Goal: Task Accomplishment & Management: Use online tool/utility

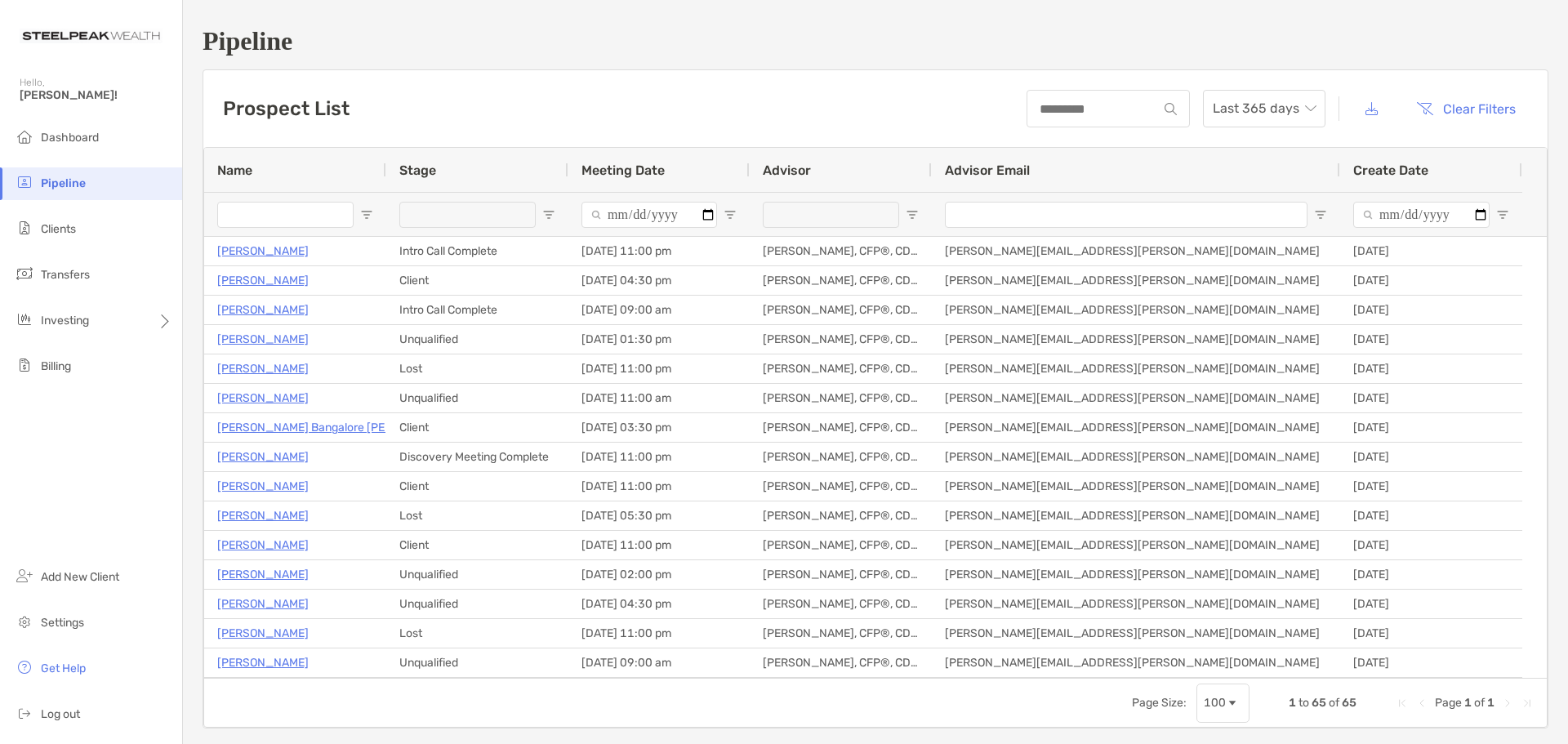
click at [94, 251] on ul "Dashboard Pipeline Clients Transfers Investing Billing" at bounding box center [91, 259] width 182 height 274
click at [87, 232] on li "Clients" at bounding box center [91, 230] width 182 height 33
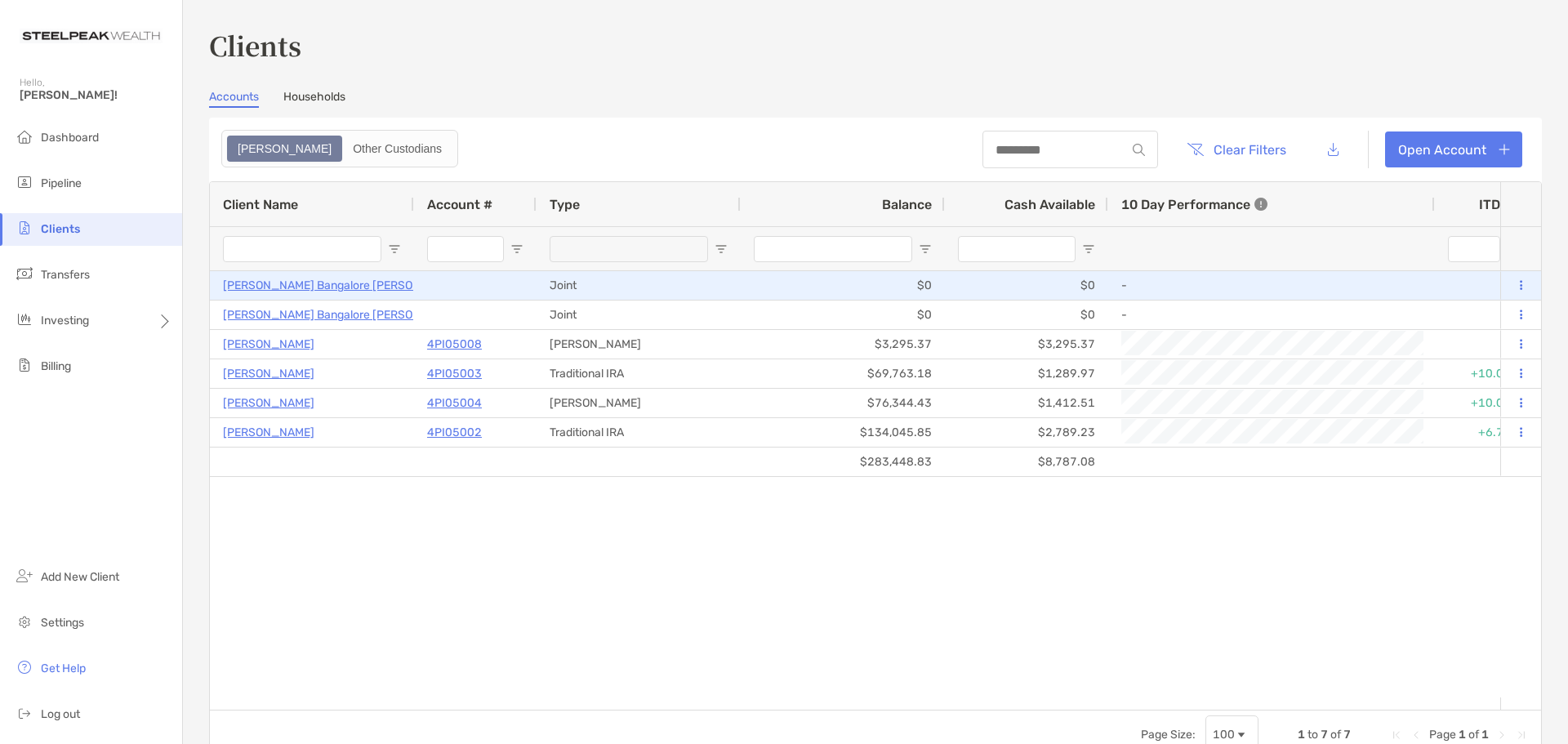
click at [327, 281] on p "[PERSON_NAME] Bangalore [PERSON_NAME]" at bounding box center [343, 286] width 241 height 21
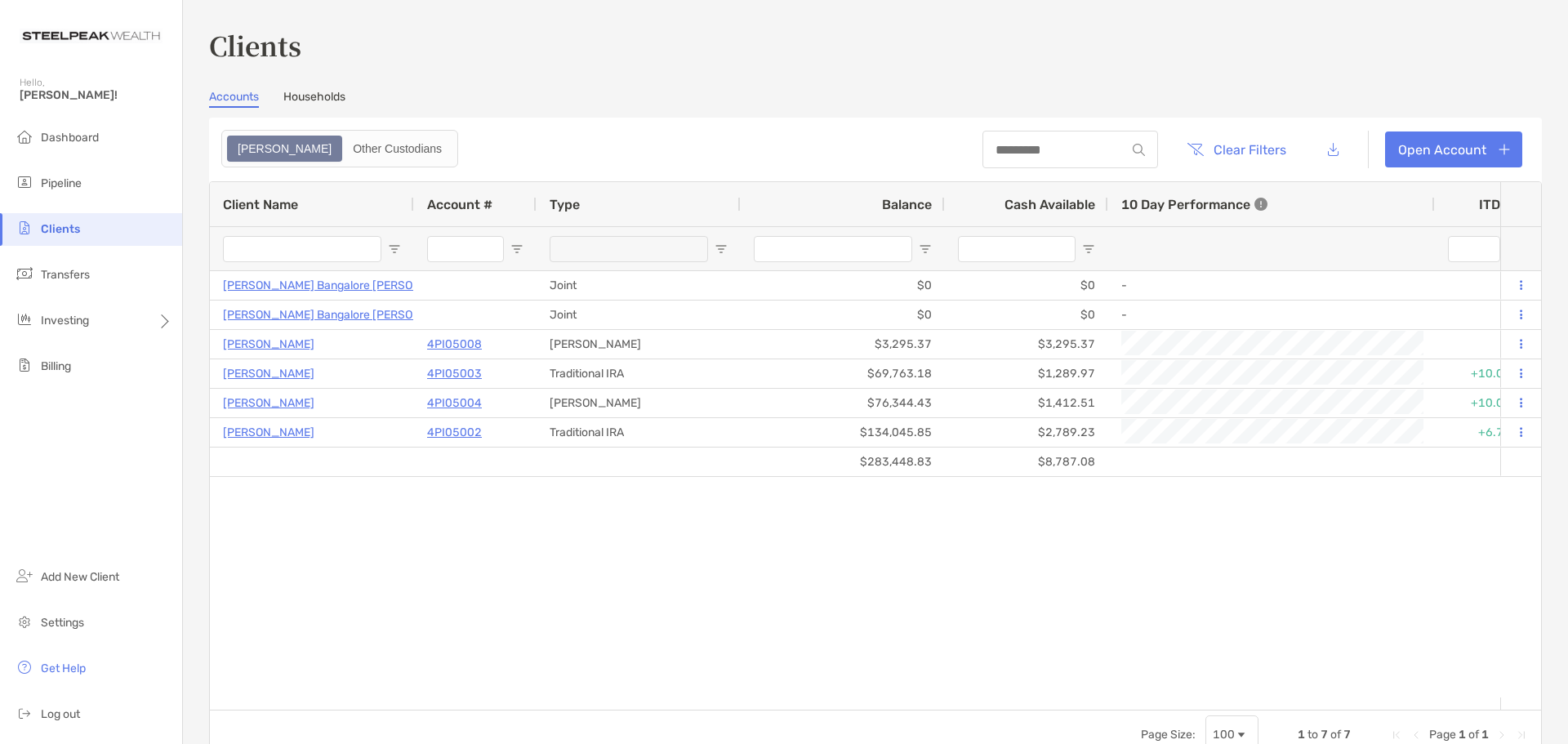
drag, startPoint x: 455, startPoint y: 696, endPoint x: 902, endPoint y: 741, distance: 449.3
click at [906, 743] on div "Client Name Account # Type Balance Cash Available 10 Day Performance ITD YTD St…" at bounding box center [875, 470] width 1332 height 578
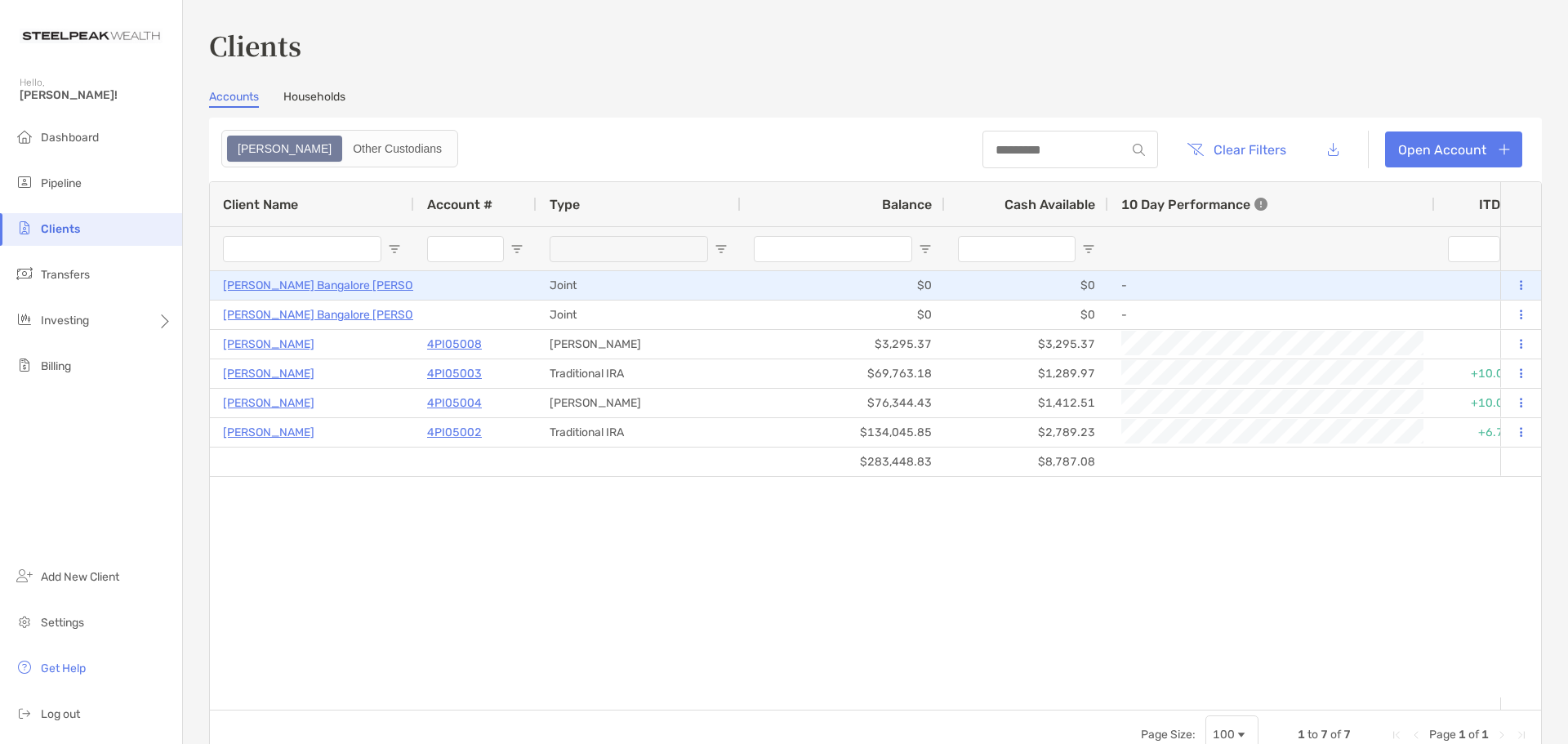
click at [293, 287] on p "[PERSON_NAME] Bangalore [PERSON_NAME]" at bounding box center [343, 286] width 241 height 21
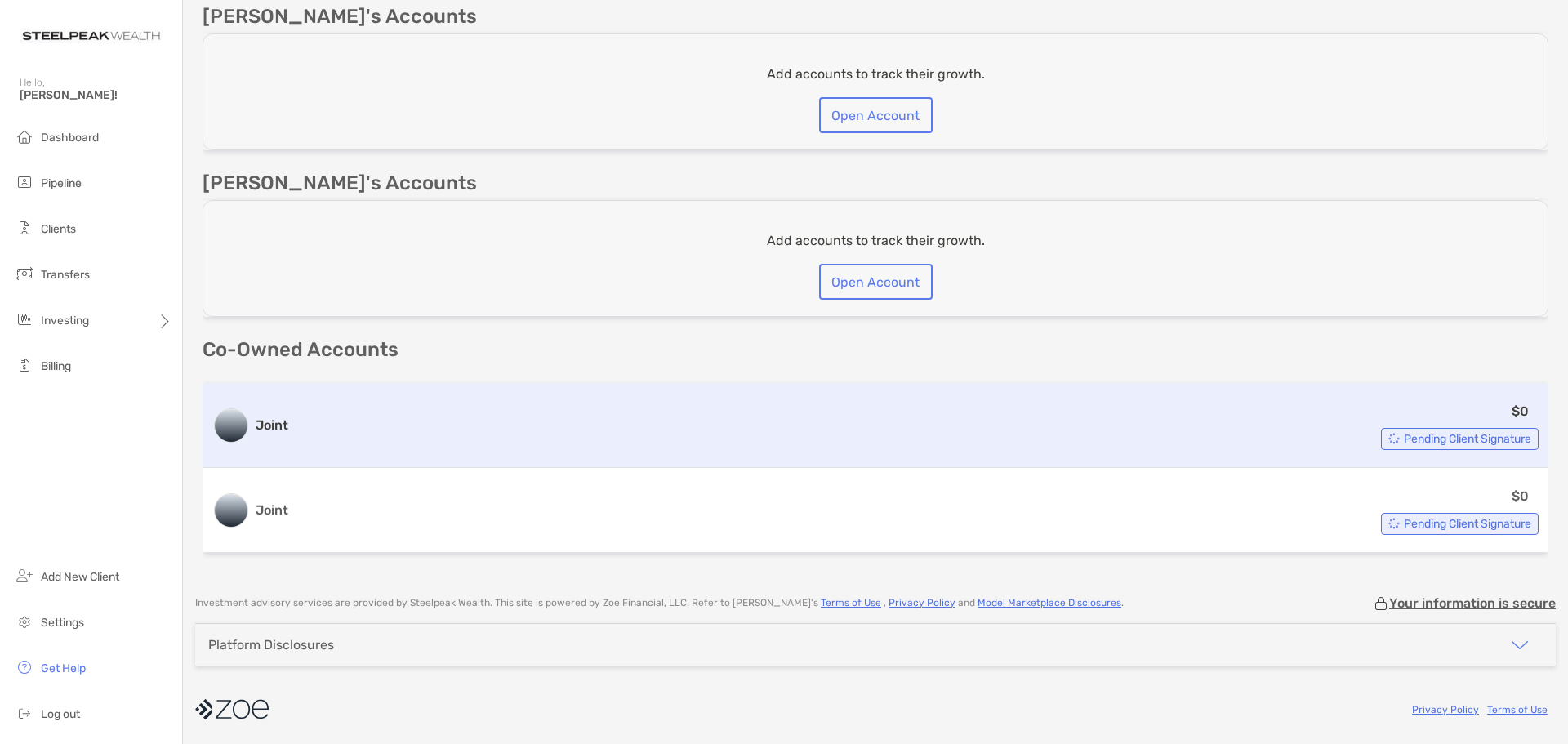
click at [1456, 435] on span "Pending Client Signature" at bounding box center [1468, 438] width 128 height 9
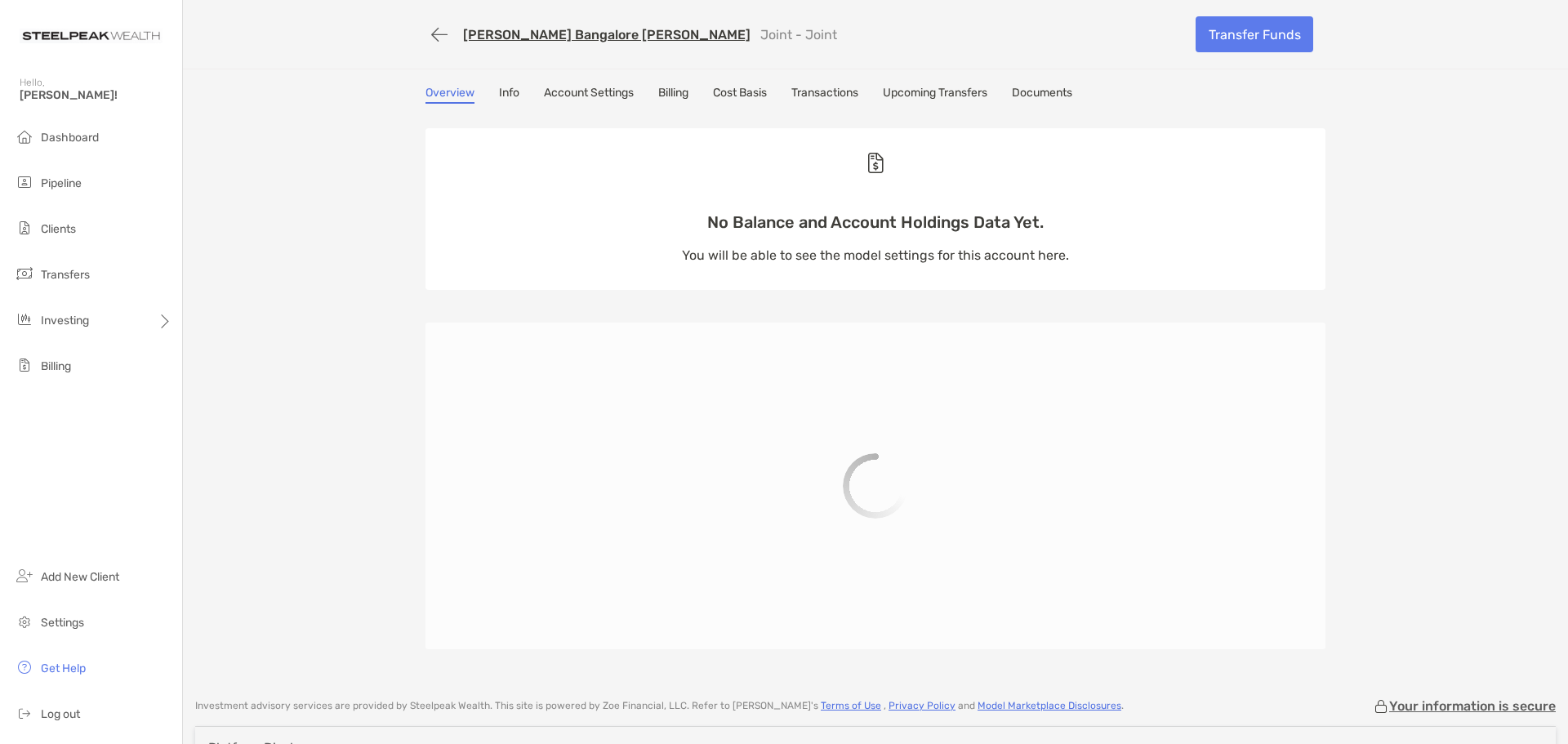
click at [504, 98] on link "Info" at bounding box center [509, 94] width 21 height 18
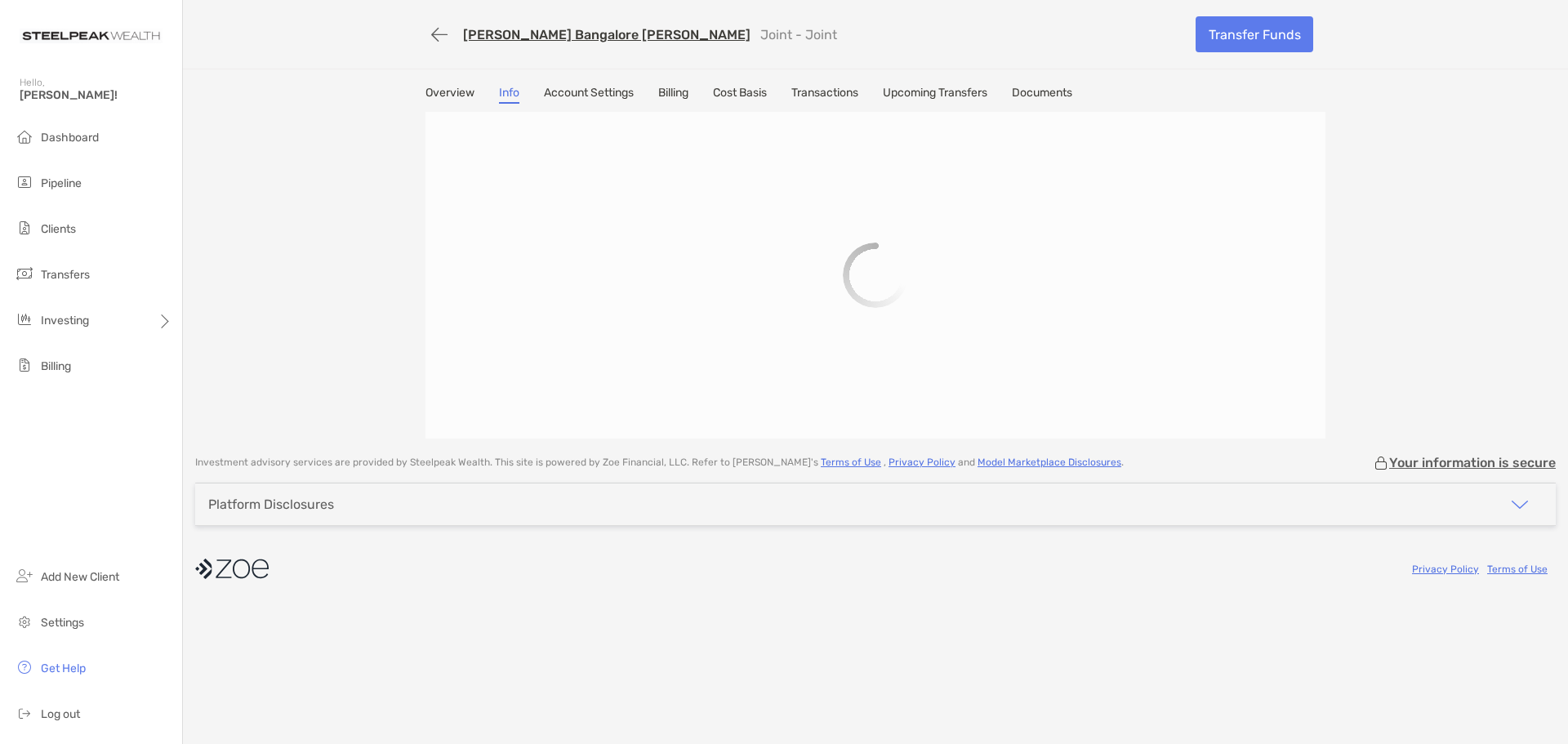
click at [571, 87] on link "Account Settings" at bounding box center [589, 94] width 90 height 18
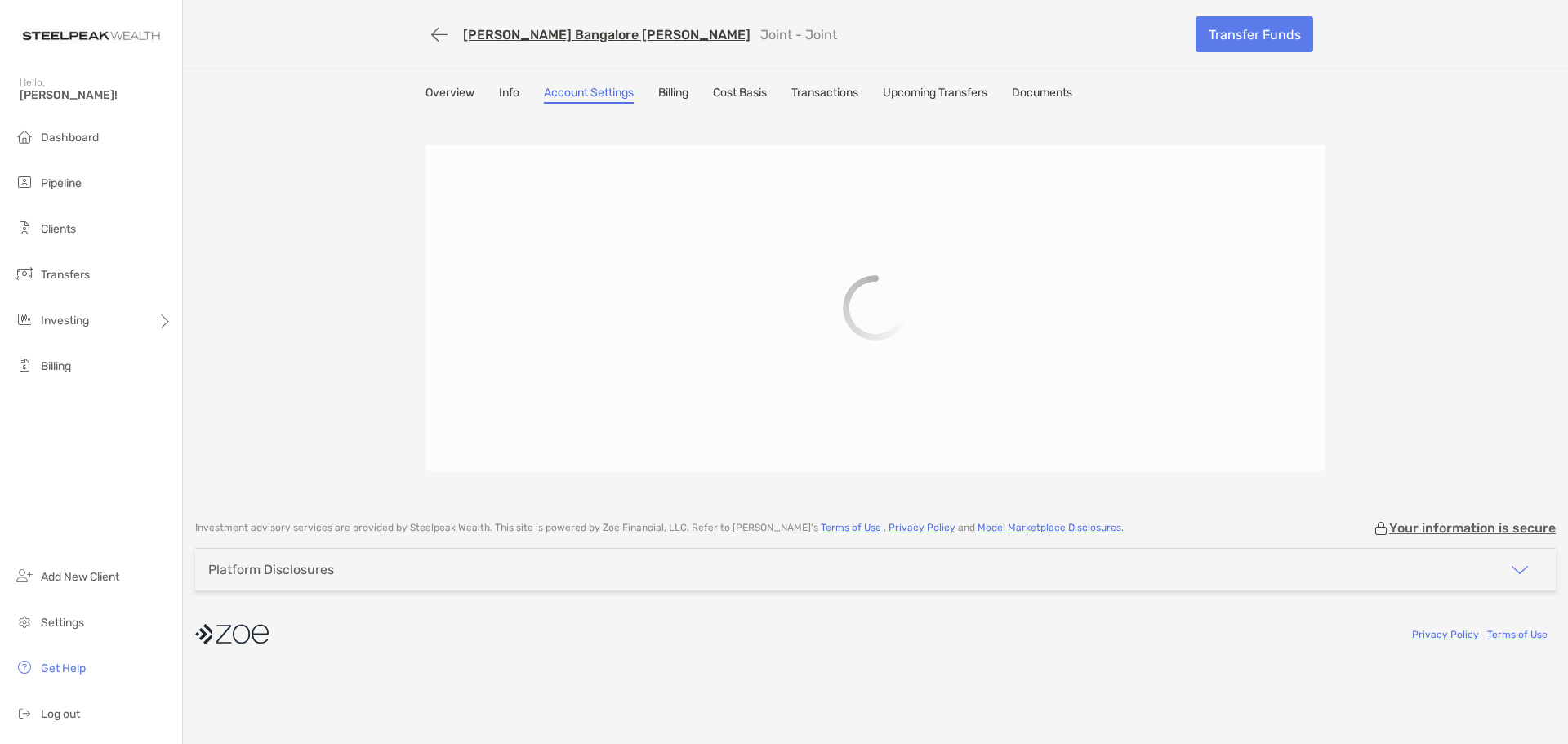
drag, startPoint x: 683, startPoint y: 93, endPoint x: 721, endPoint y: 96, distance: 38.1
click at [683, 93] on link "Billing" at bounding box center [673, 94] width 30 height 18
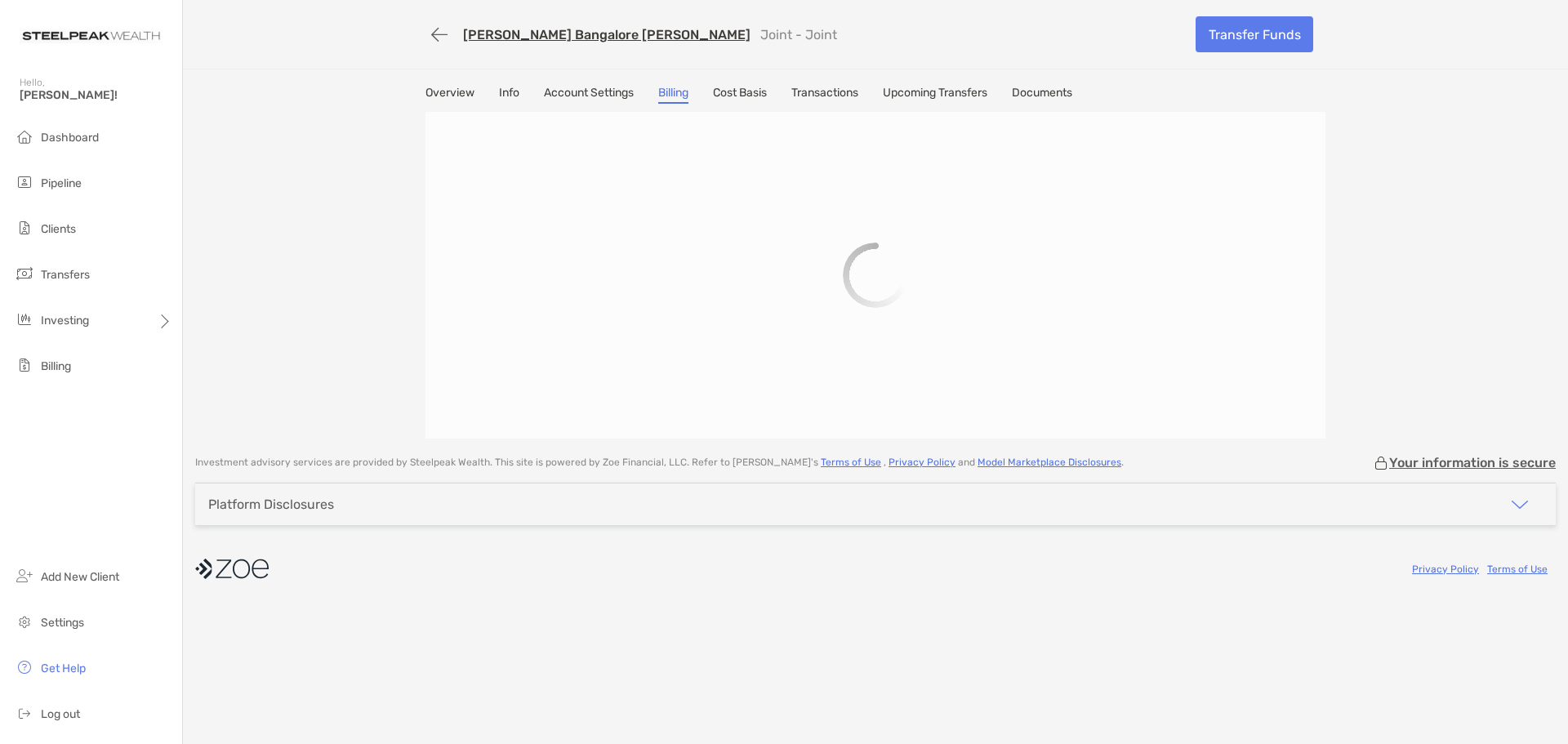
click at [758, 91] on link "Cost Basis" at bounding box center [740, 94] width 54 height 18
click at [798, 91] on link "Transactions" at bounding box center [825, 94] width 67 height 18
click at [911, 91] on link "Upcoming Transfers" at bounding box center [935, 94] width 104 height 18
click at [987, 91] on link "Upcoming Transfers" at bounding box center [935, 94] width 104 height 18
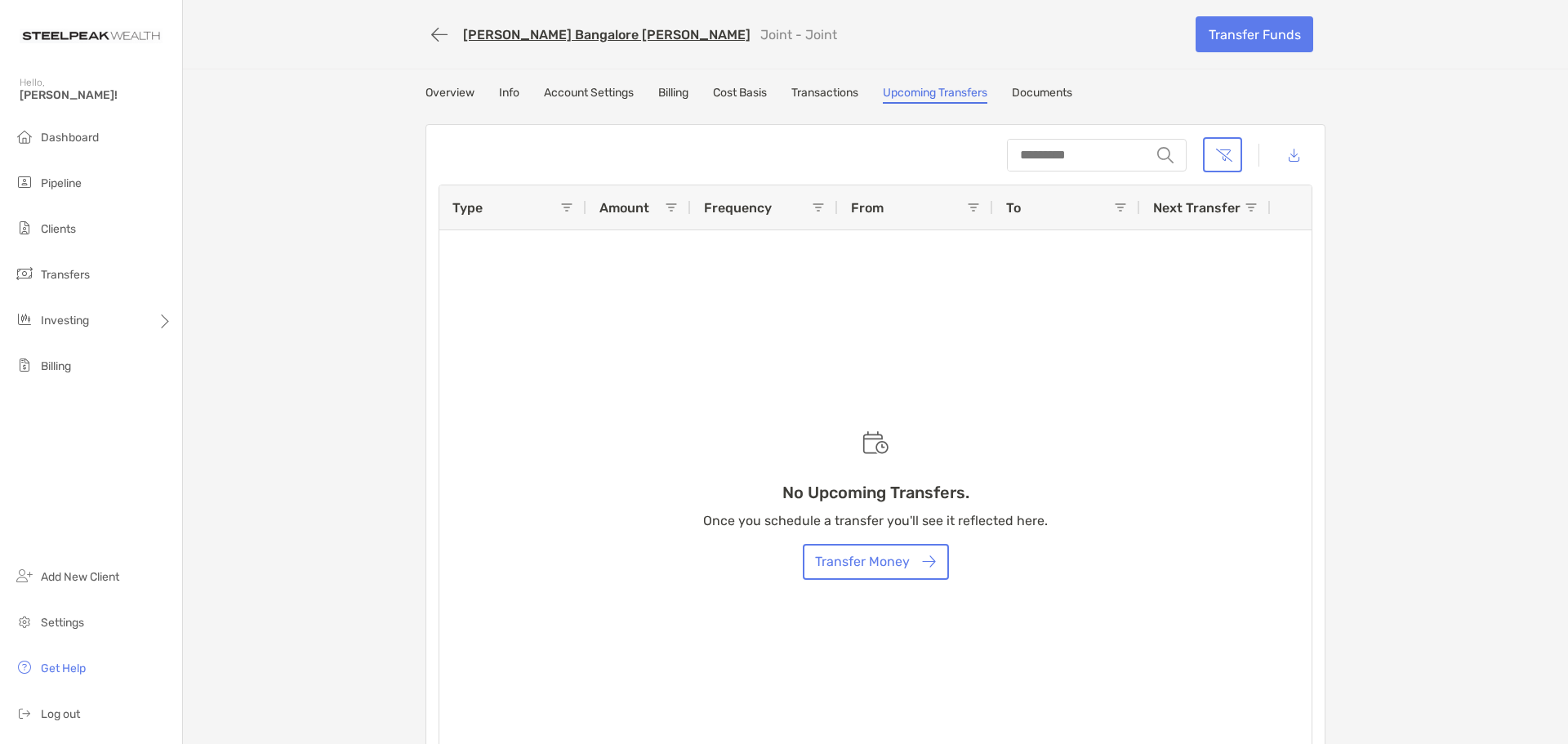
click at [1025, 93] on link "Documents" at bounding box center [1042, 94] width 60 height 18
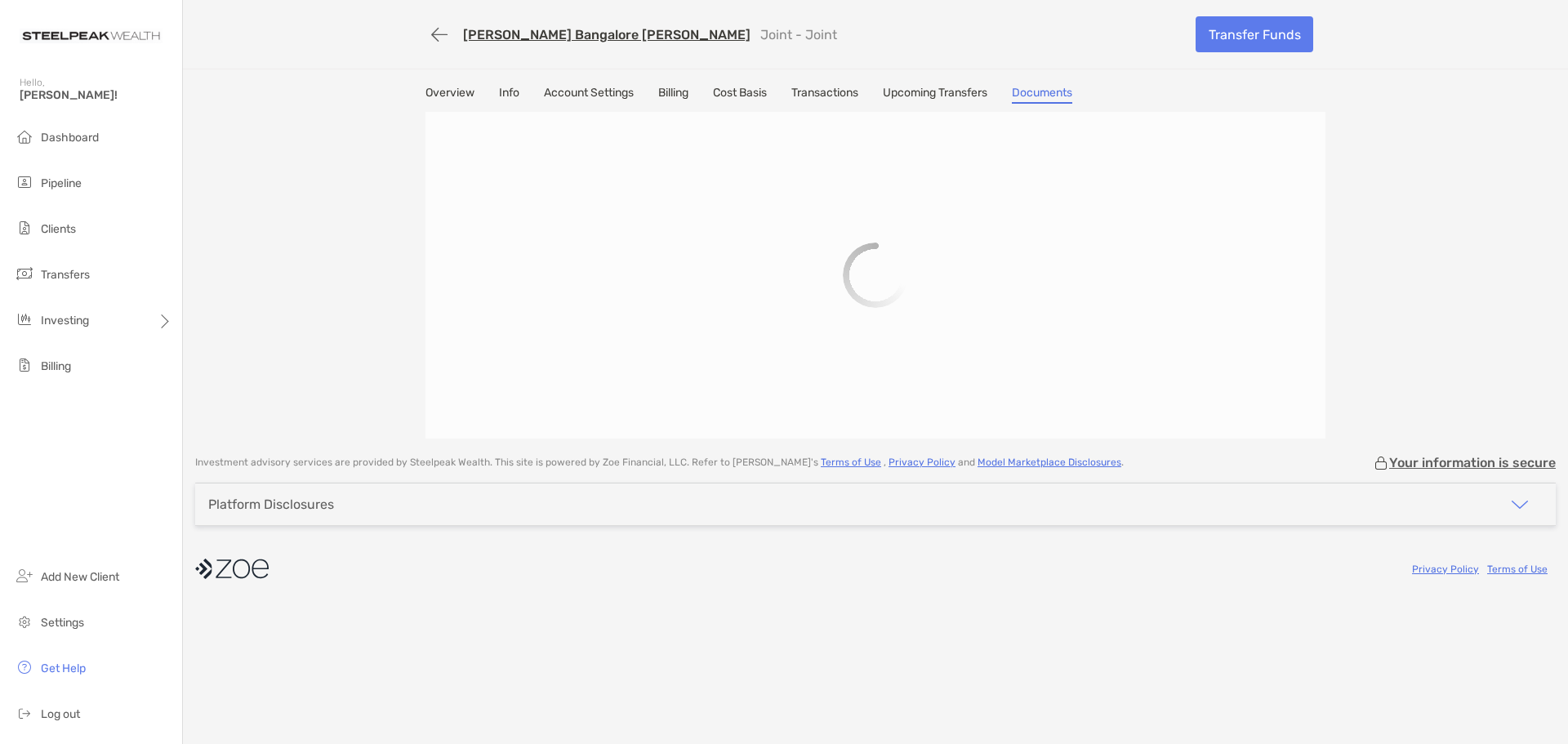
click at [445, 96] on link "Overview" at bounding box center [450, 94] width 49 height 18
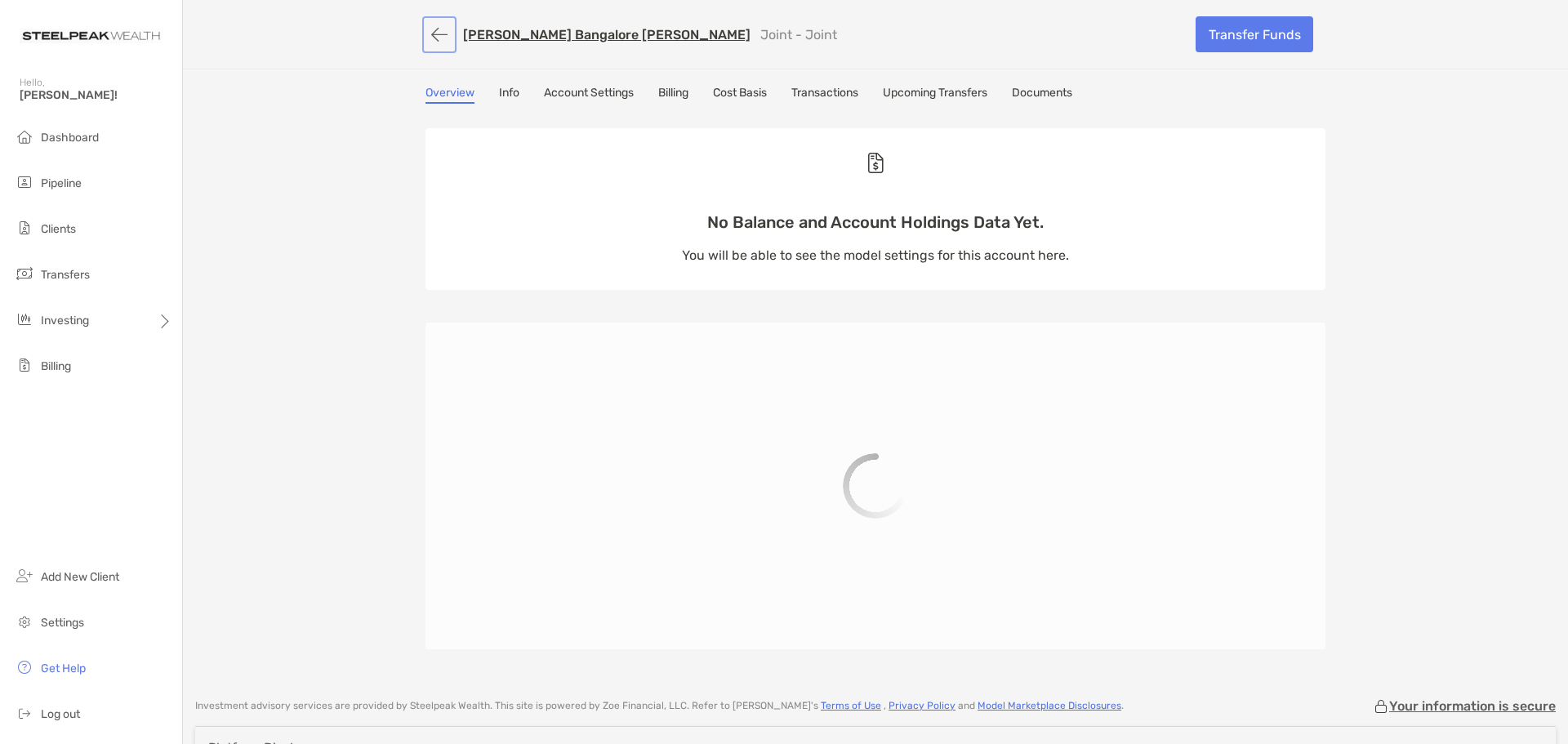
click at [449, 29] on button "button" at bounding box center [439, 35] width 28 height 30
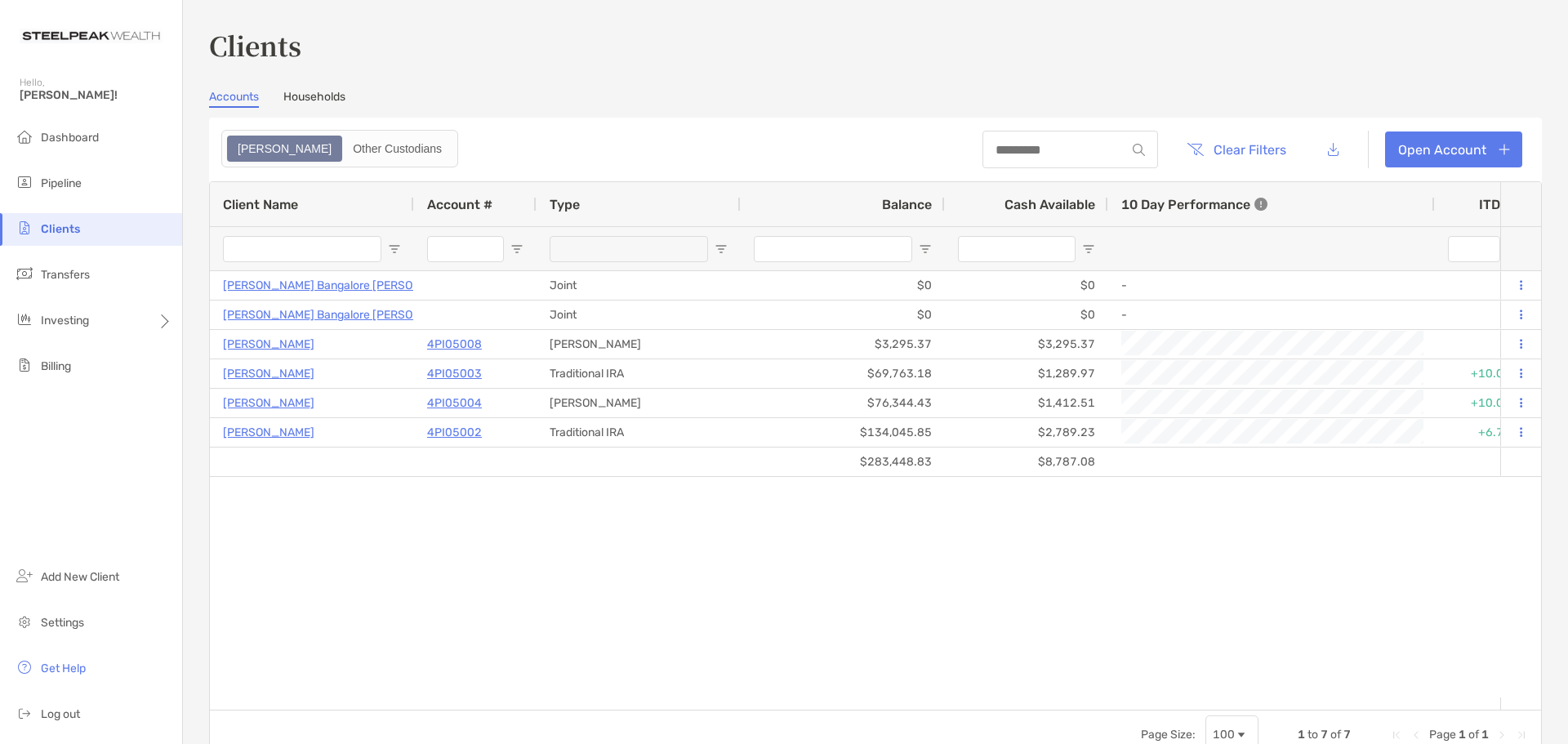
drag, startPoint x: 372, startPoint y: 695, endPoint x: 841, endPoint y: 663, distance: 470.1
click at [860, 663] on div "Abhilash Bangalore Nagaraj Joint $0 $0 - 0% 0% Waiting for Signatures Disabled …" at bounding box center [854, 484] width 1290 height 426
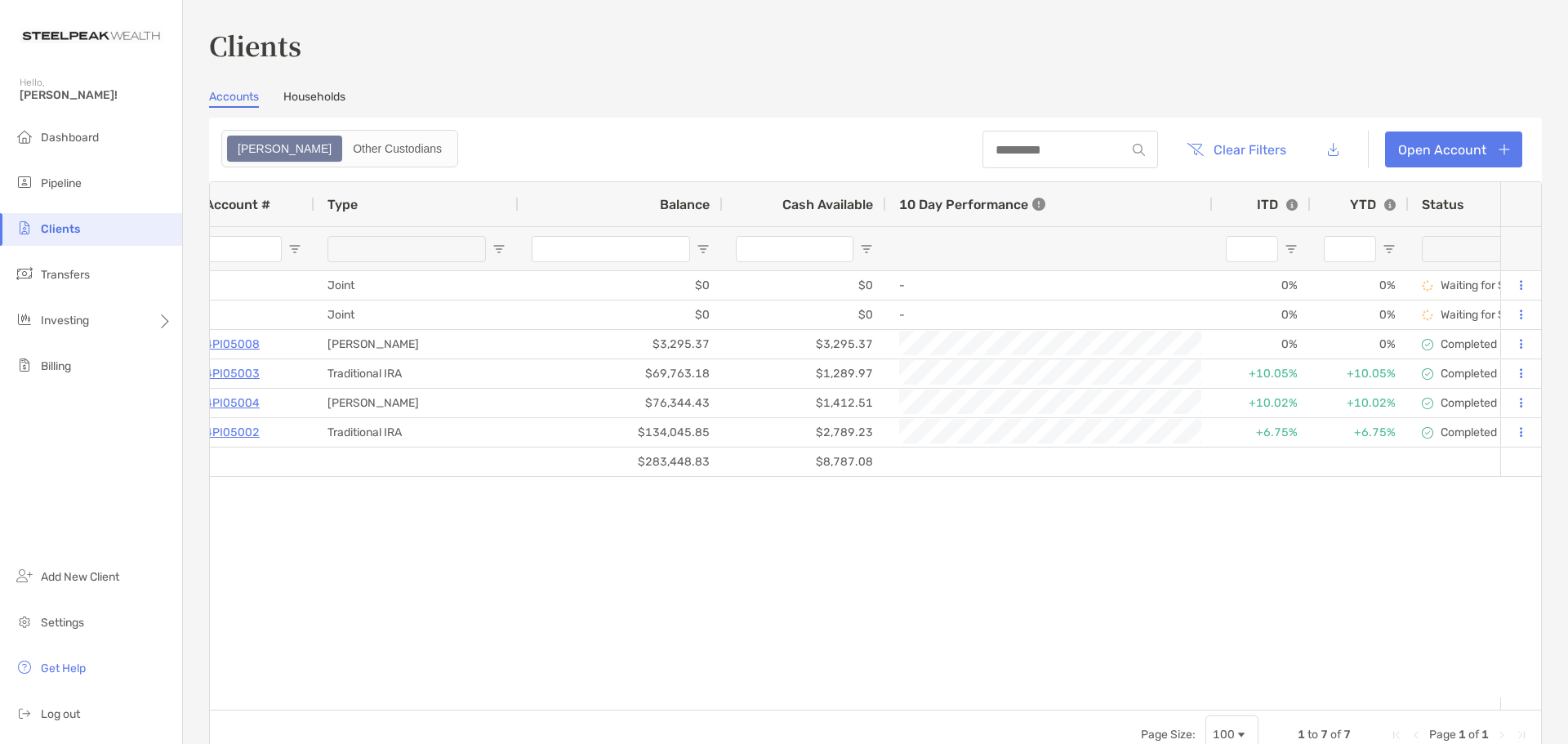
scroll to position [0, 739]
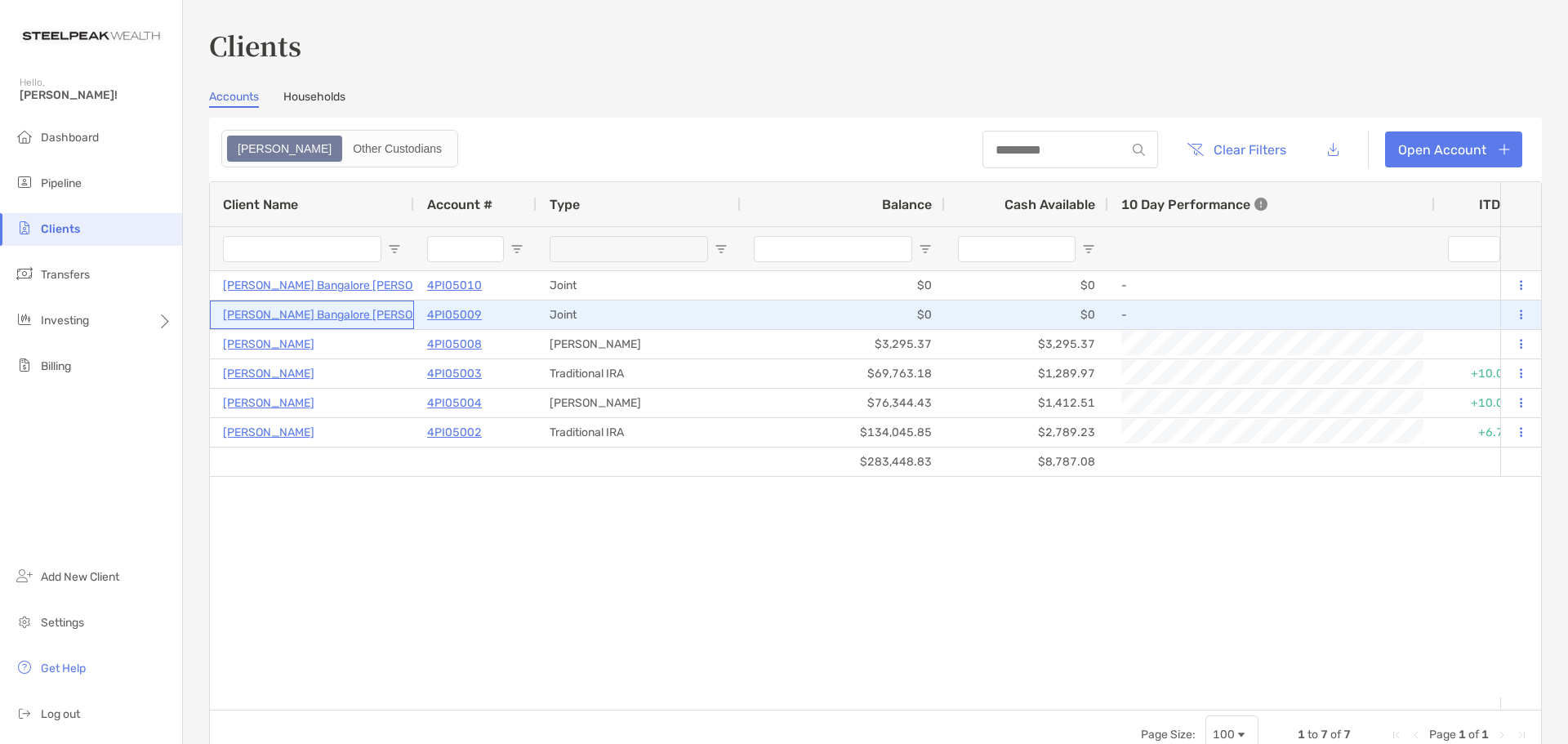
click at [270, 312] on p "[PERSON_NAME] Bangalore [PERSON_NAME]" at bounding box center [343, 315] width 241 height 21
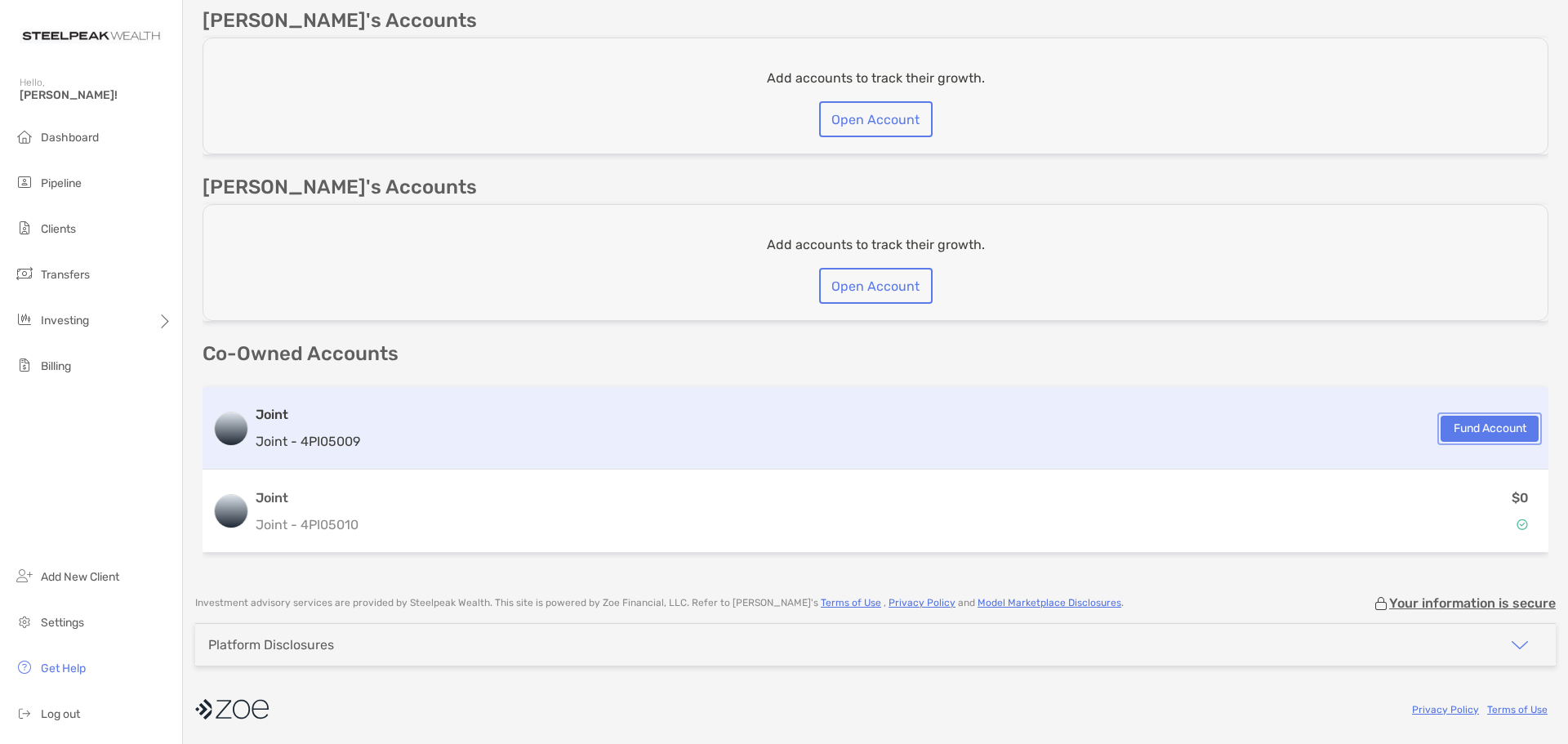
click at [1476, 430] on button "Fund Account" at bounding box center [1489, 429] width 98 height 26
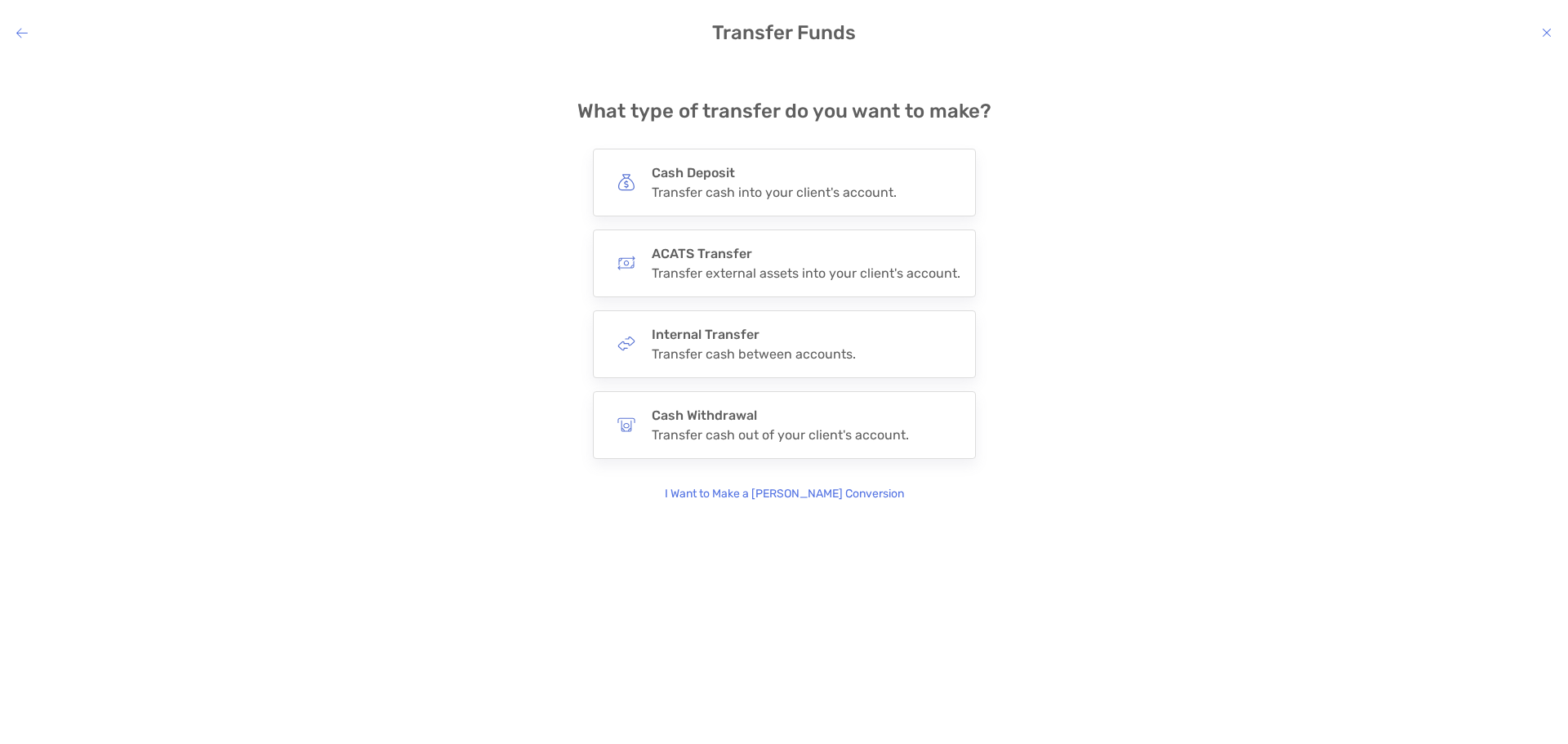
click at [21, 25] on div "modal" at bounding box center [22, 33] width 11 height 16
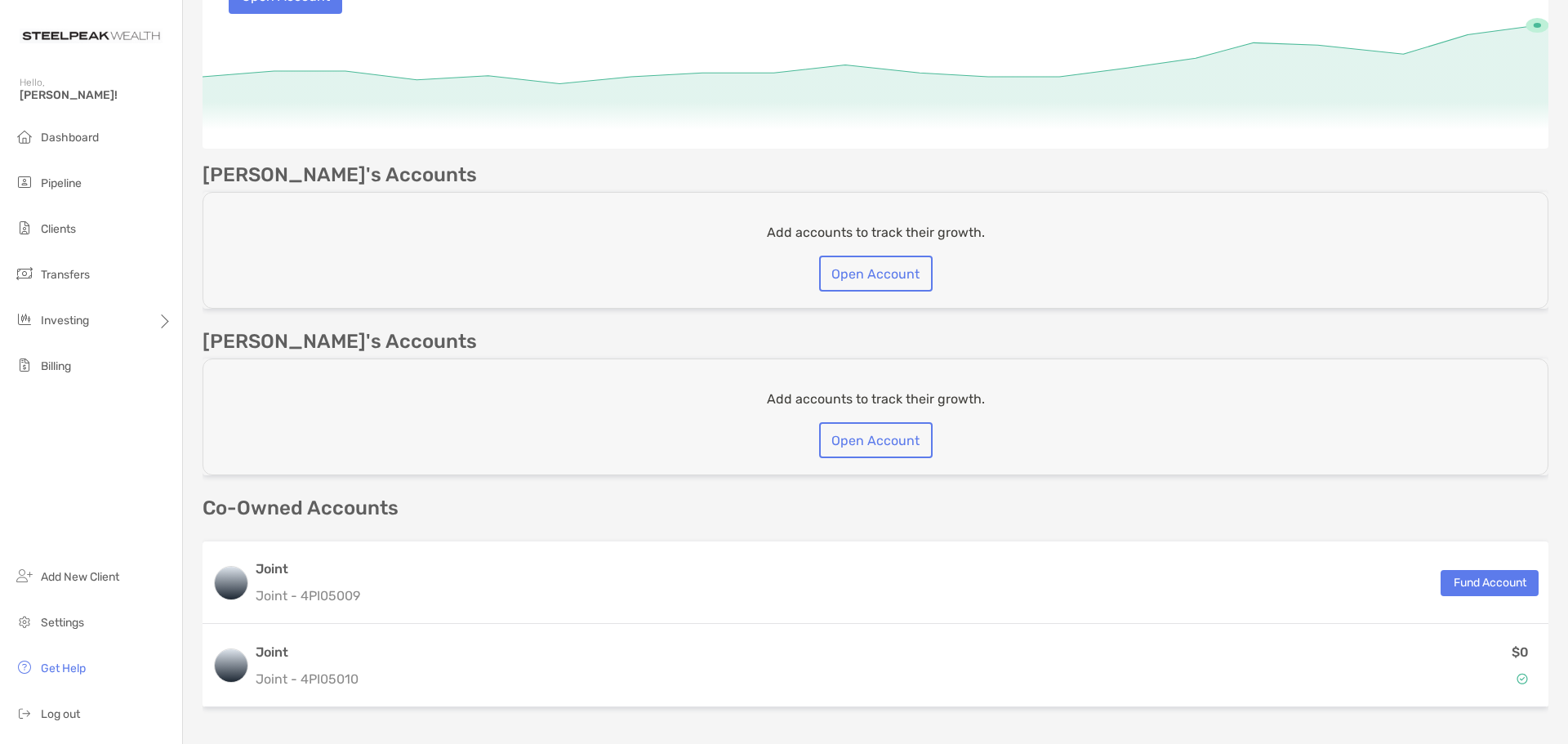
scroll to position [410, 0]
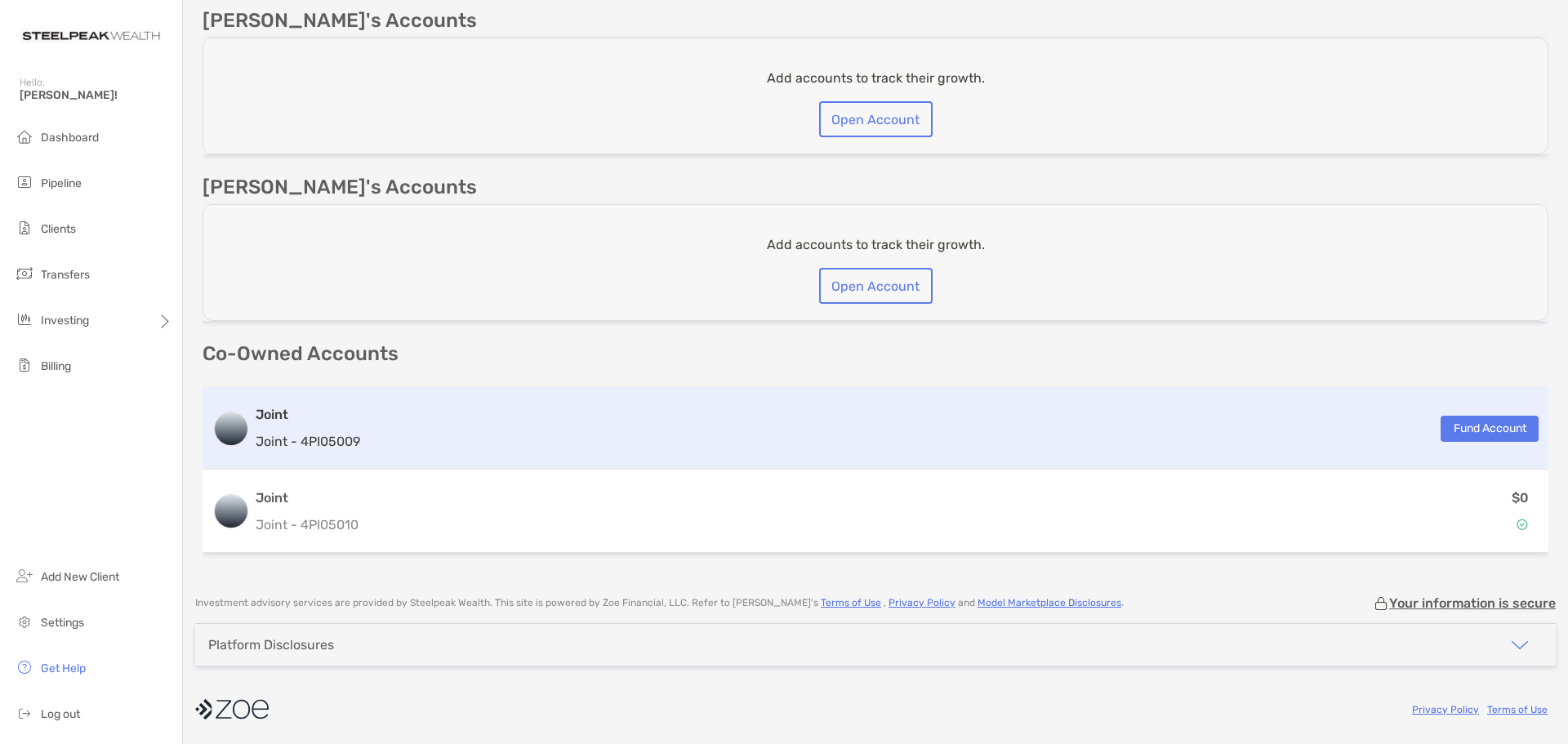
click at [731, 391] on div "Joint Joint - 4PI05009 Fund Account" at bounding box center [876, 429] width 1346 height 83
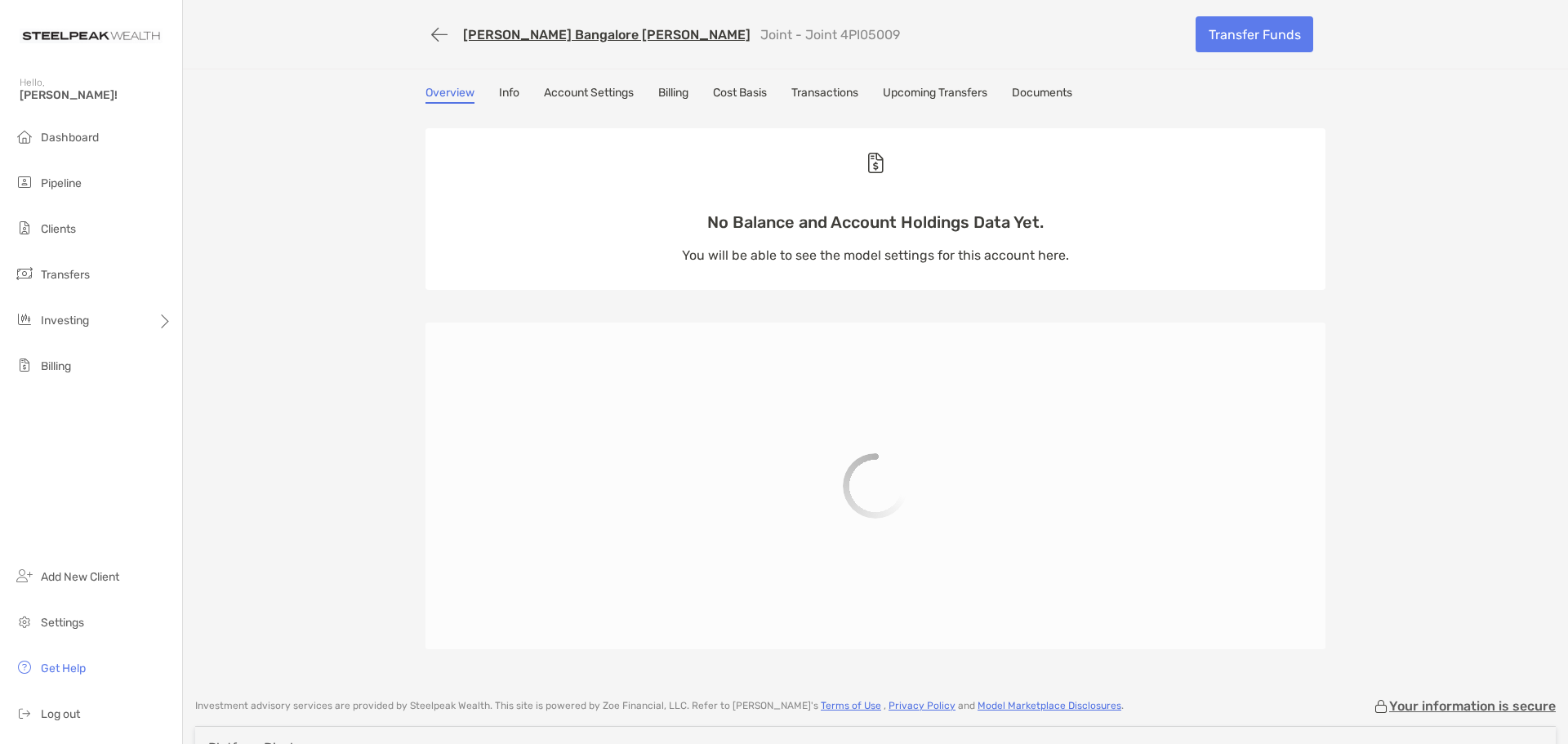
click at [415, 28] on div "Abhilash Bangalore Nagaraj Joint - Joint 4PI05009 Transfer Funds" at bounding box center [875, 34] width 933 height 68
click at [428, 28] on button "button" at bounding box center [439, 35] width 28 height 30
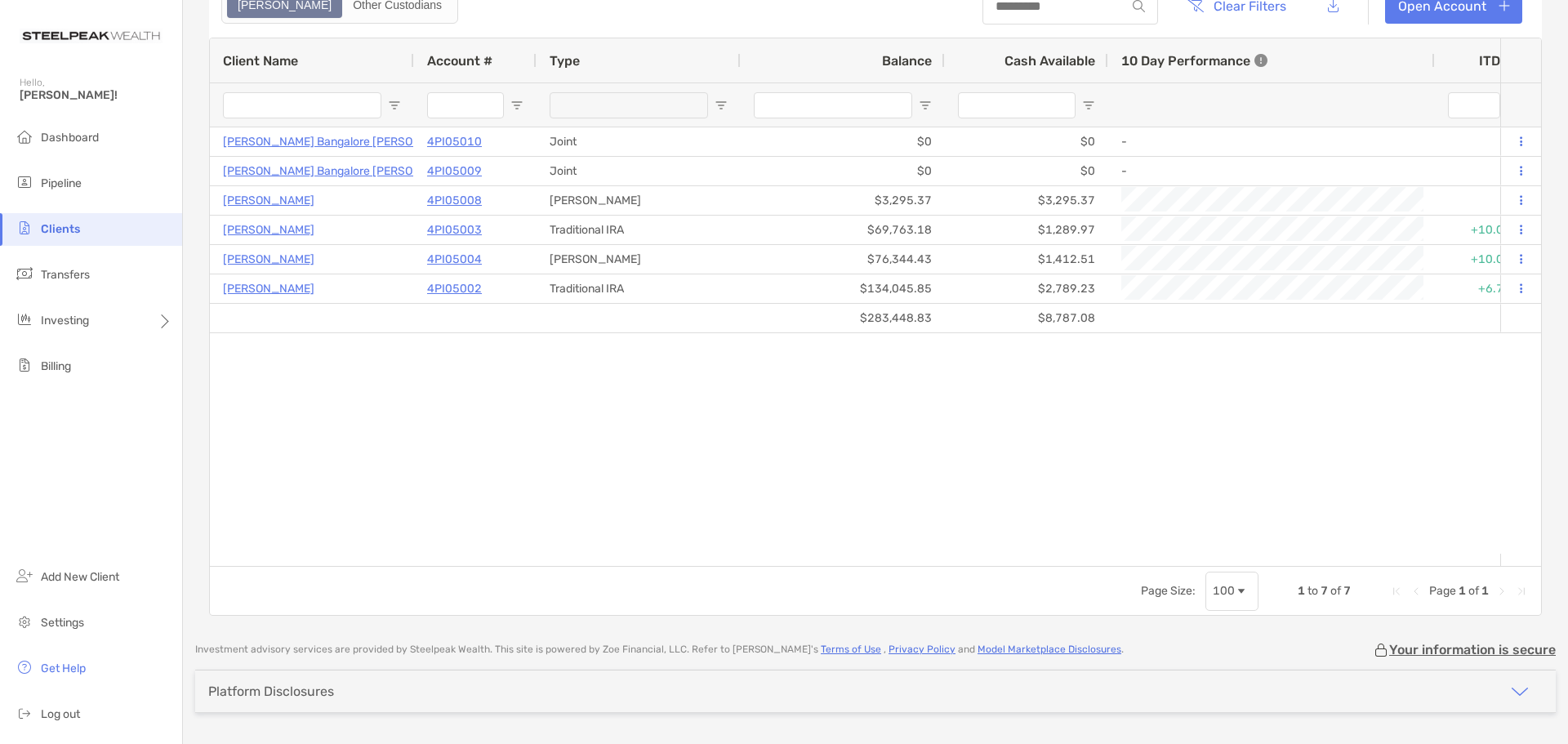
scroll to position [191, 0]
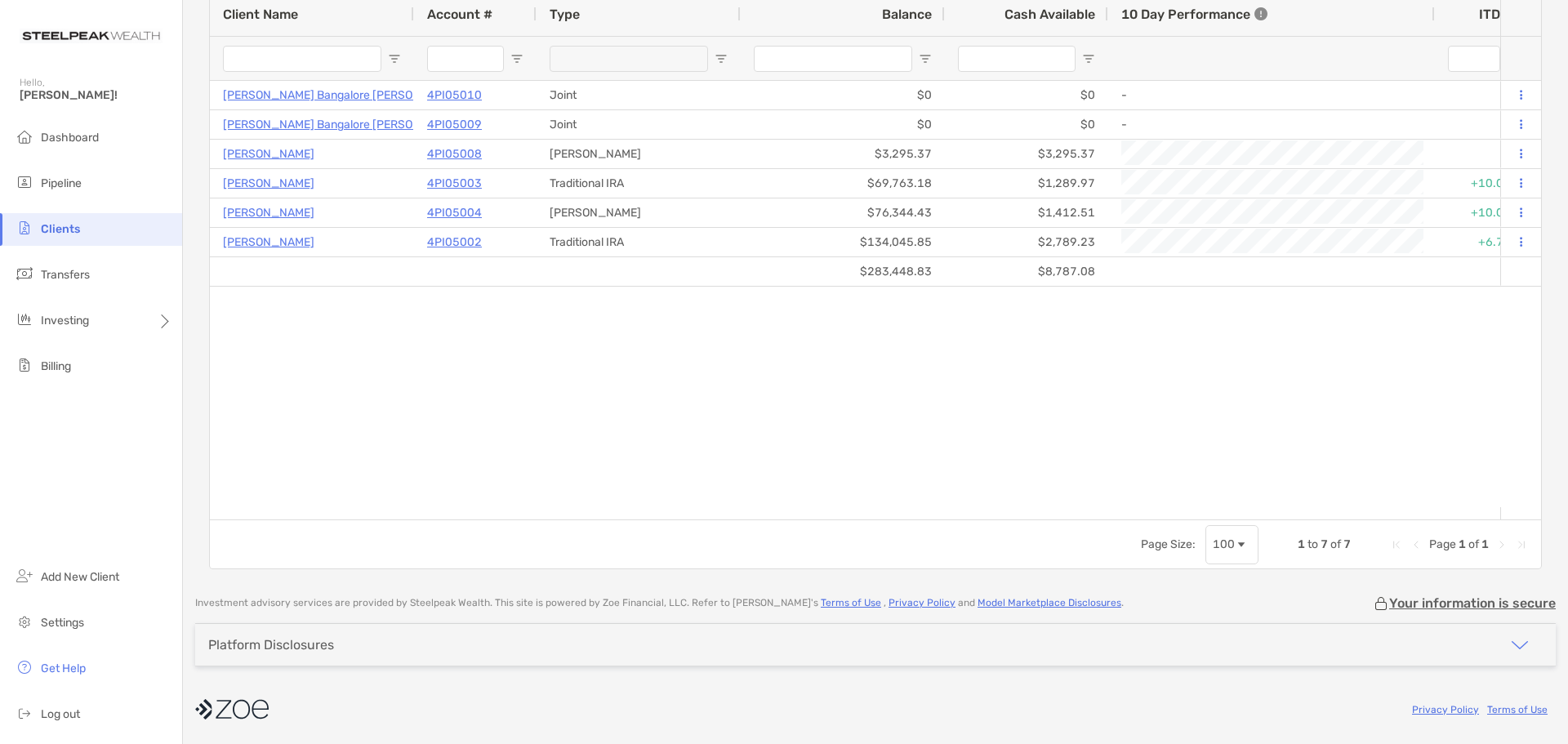
click at [100, 230] on li "Clients" at bounding box center [91, 230] width 182 height 33
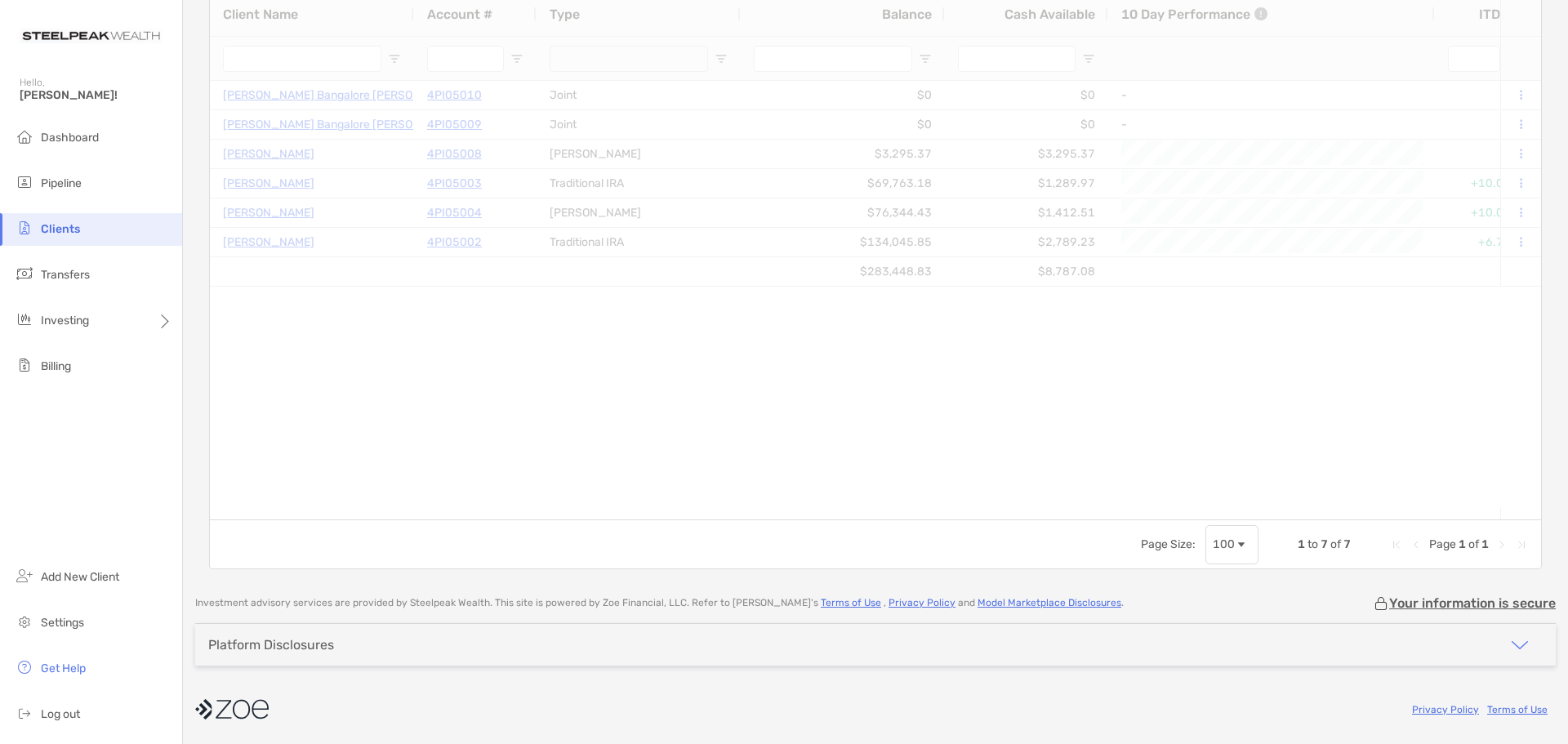
click at [351, 124] on div at bounding box center [875, 255] width 1332 height 527
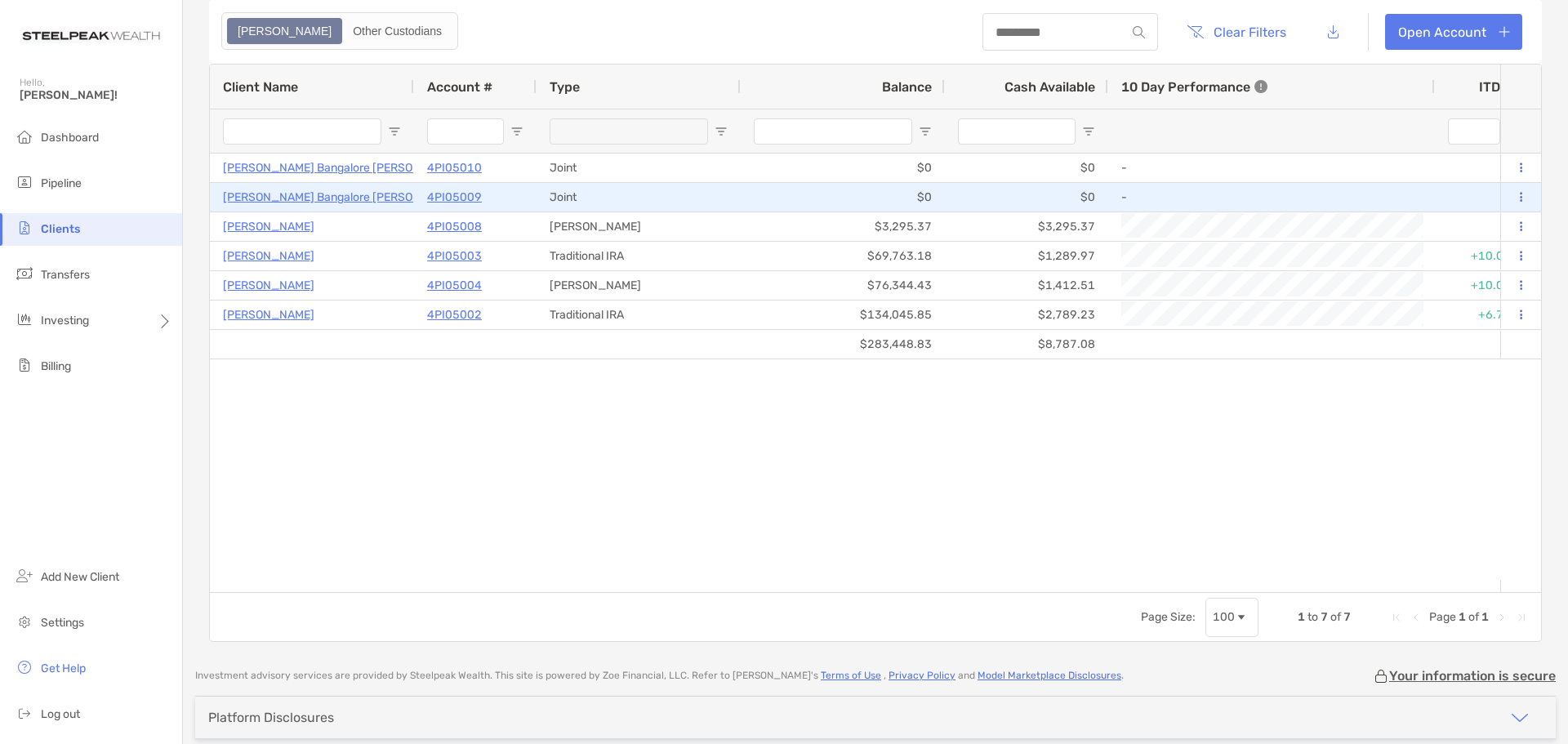
click at [312, 193] on p "[PERSON_NAME] Bangalore [PERSON_NAME]" at bounding box center [343, 198] width 241 height 21
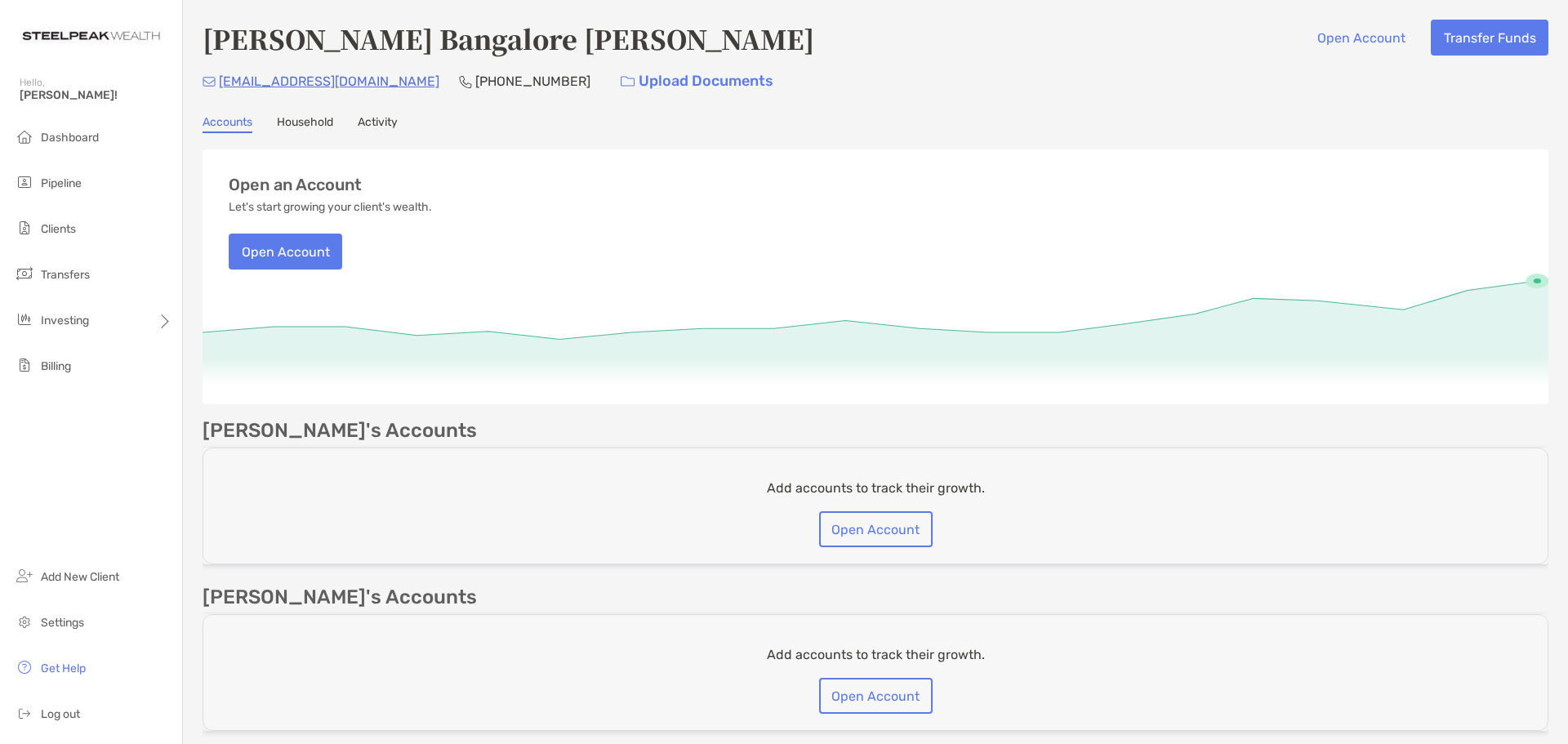
drag, startPoint x: 297, startPoint y: 121, endPoint x: 341, endPoint y: 129, distance: 44.7
click at [297, 121] on link "Household" at bounding box center [305, 123] width 56 height 18
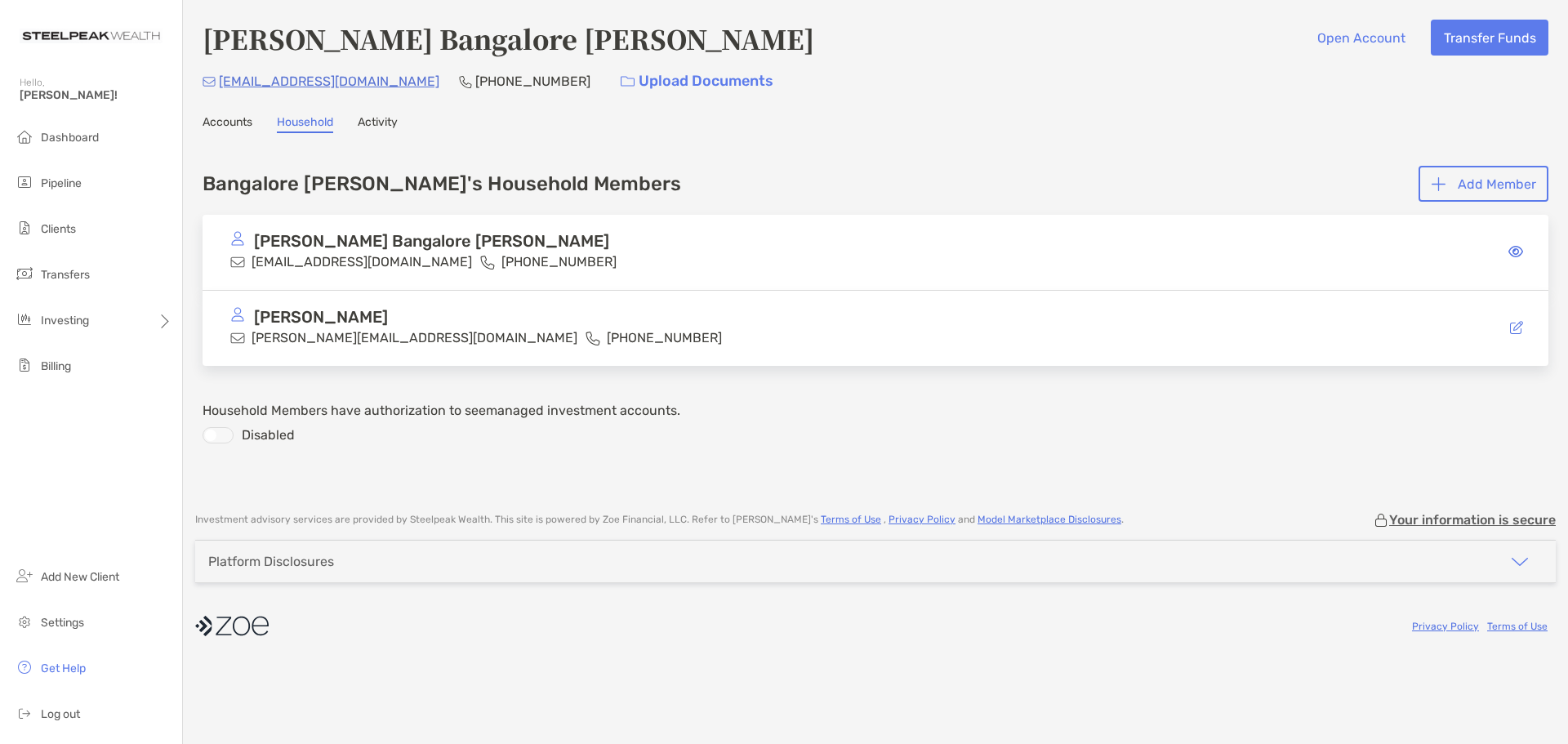
click at [387, 112] on div "Abhilash Bangalore Nagaraj Open Account Transfer Funds abhiv92@gmail.com (937) …" at bounding box center [875, 248] width 1385 height 495
click at [388, 117] on link "Activity" at bounding box center [378, 123] width 40 height 18
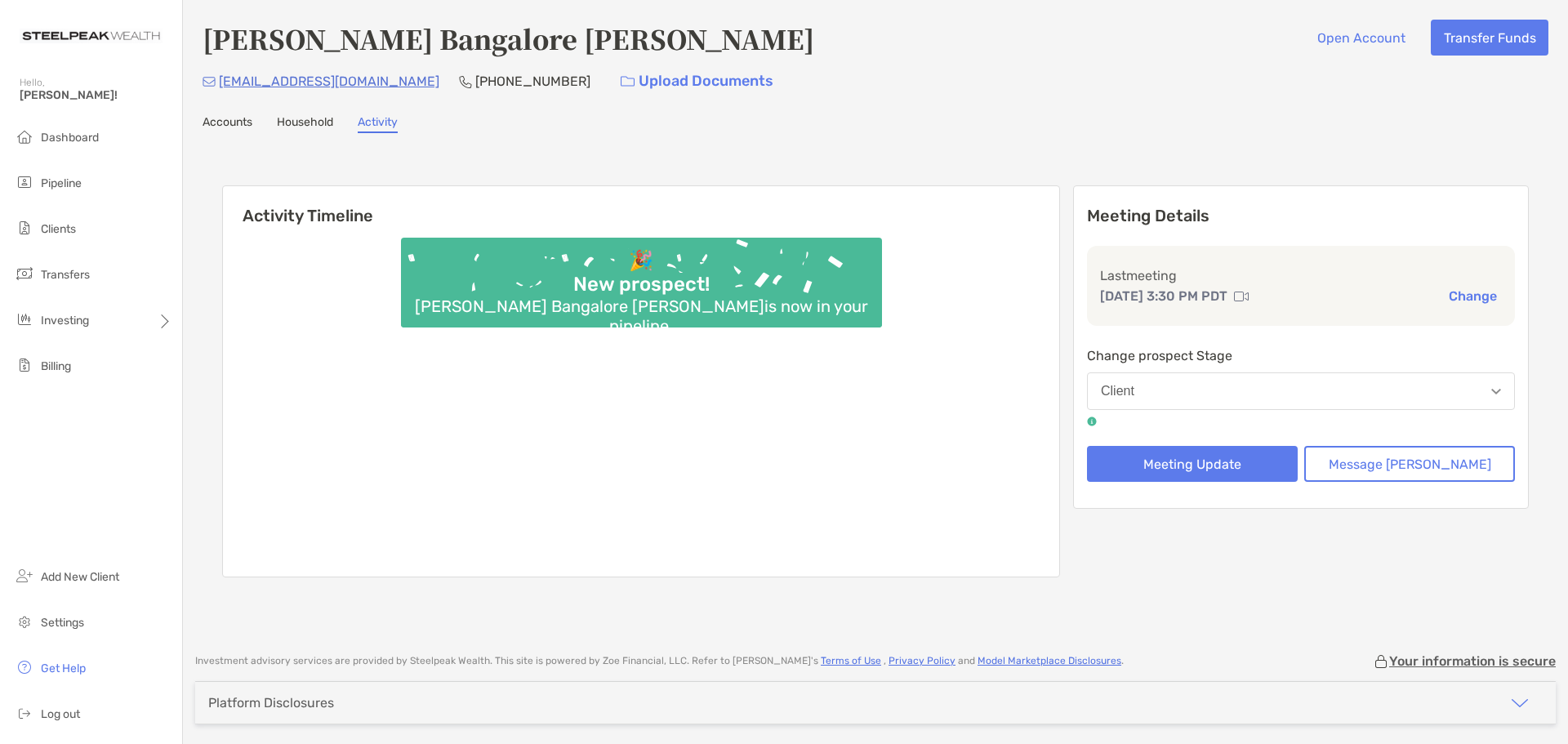
click at [219, 123] on link "Accounts" at bounding box center [228, 123] width 50 height 18
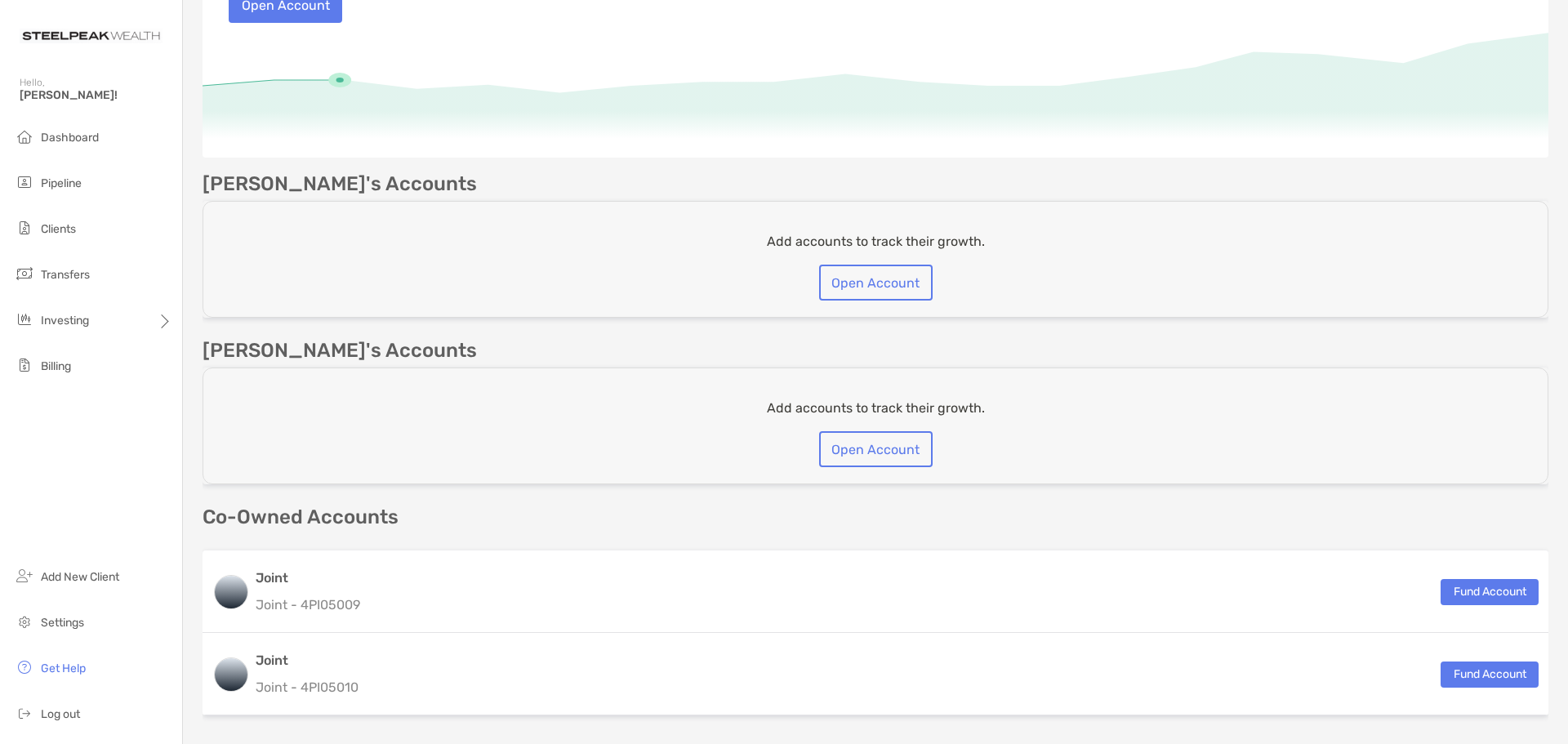
scroll to position [409, 0]
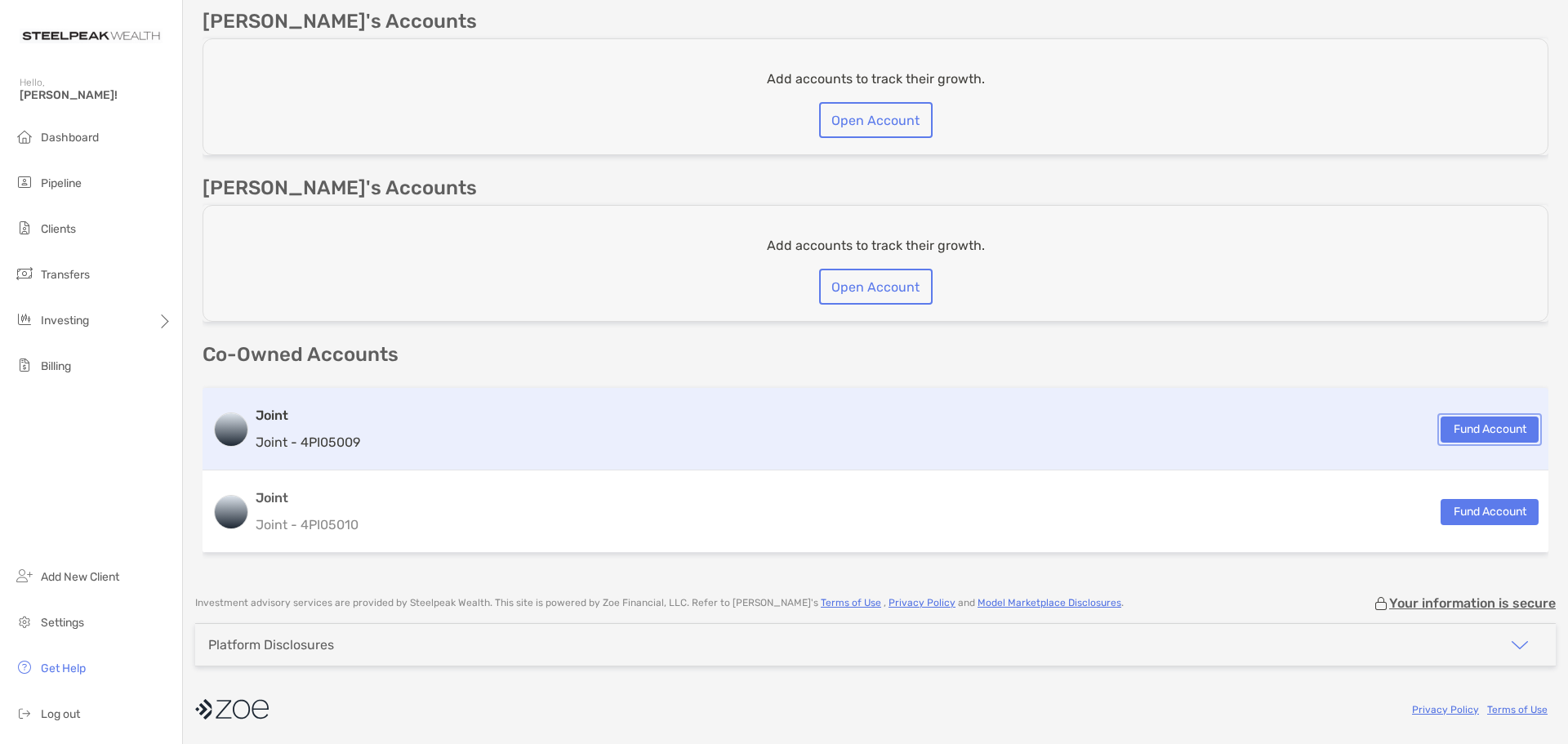
click at [1456, 422] on button "Fund Account" at bounding box center [1489, 430] width 98 height 26
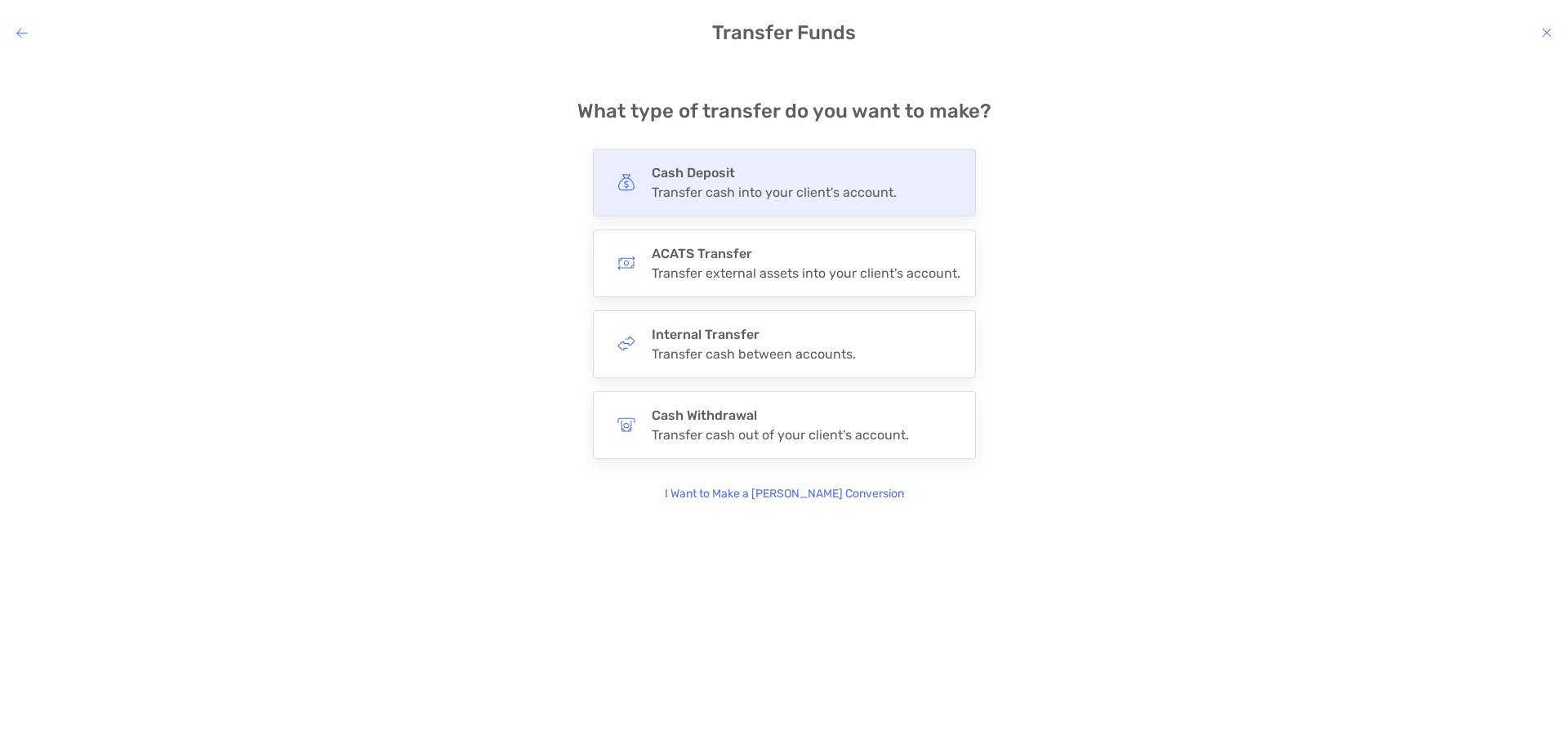
click at [856, 186] on div "Transfer cash into your client's account." at bounding box center [774, 192] width 245 height 16
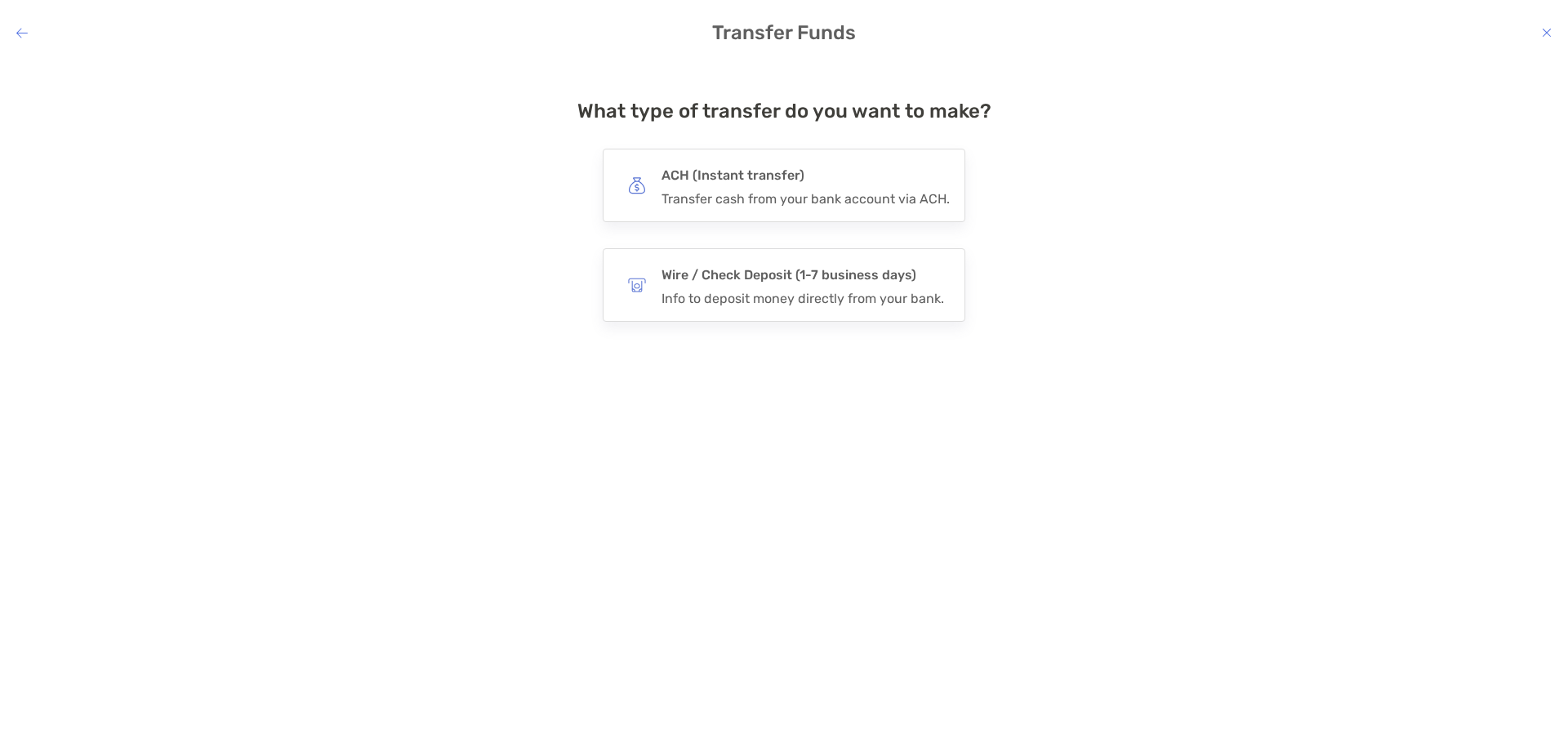
click at [18, 30] on icon "modal" at bounding box center [22, 32] width 11 height 13
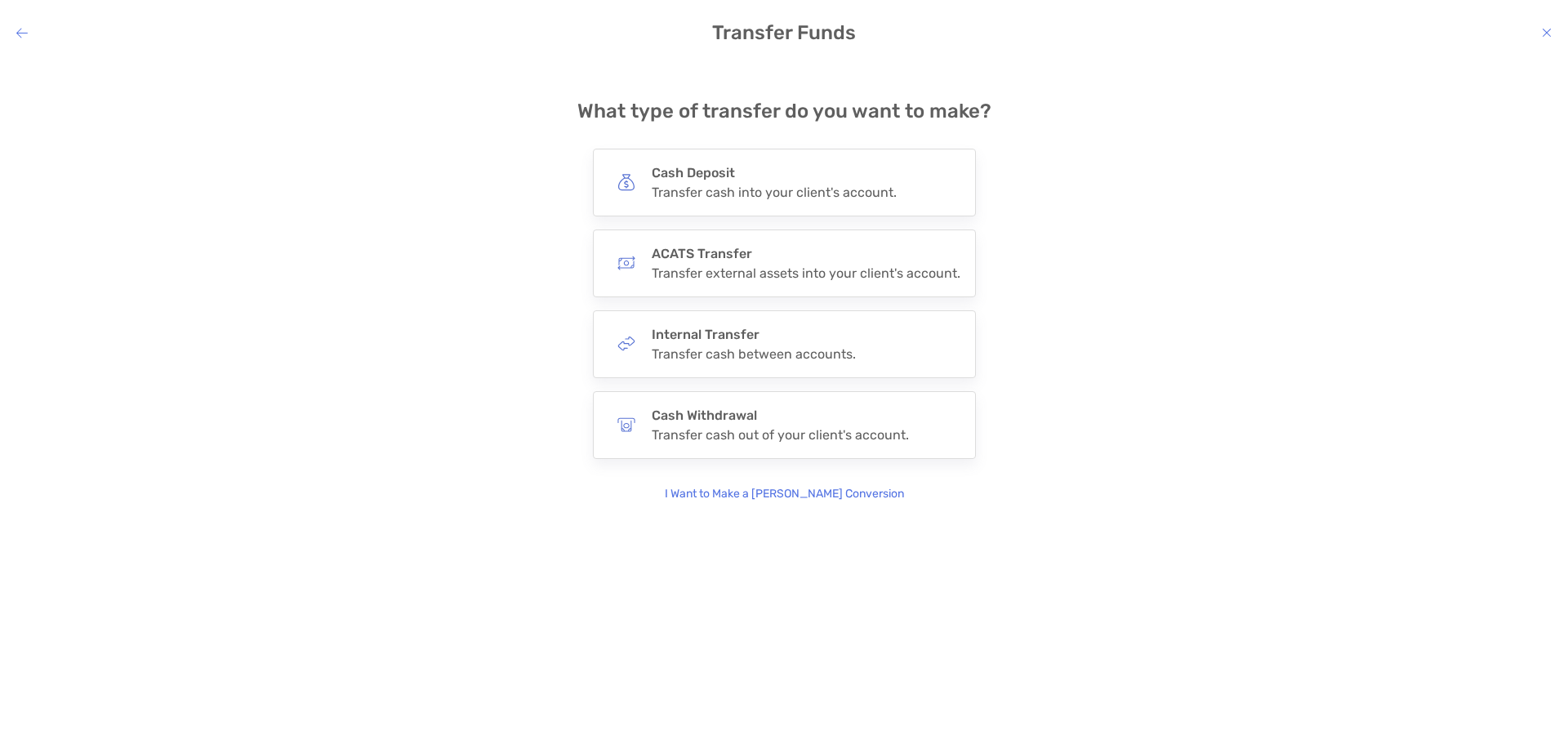
click at [8, 30] on h4 "Transfer Funds" at bounding box center [784, 33] width 1568 height 22
click at [15, 33] on h4 "Transfer Funds" at bounding box center [784, 33] width 1568 height 22
click at [24, 35] on icon "modal" at bounding box center [22, 32] width 11 height 13
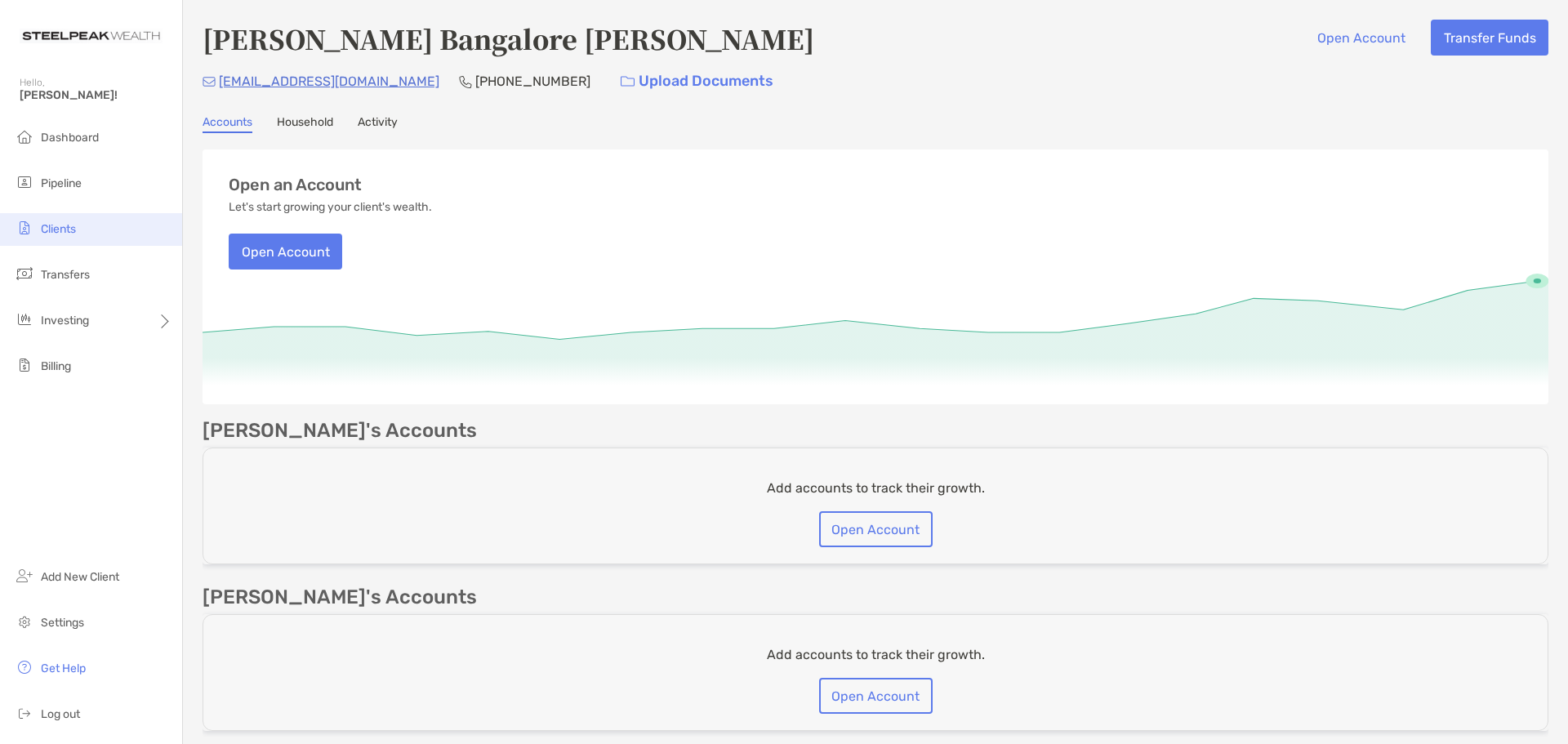
click at [68, 217] on li "Clients" at bounding box center [91, 230] width 182 height 33
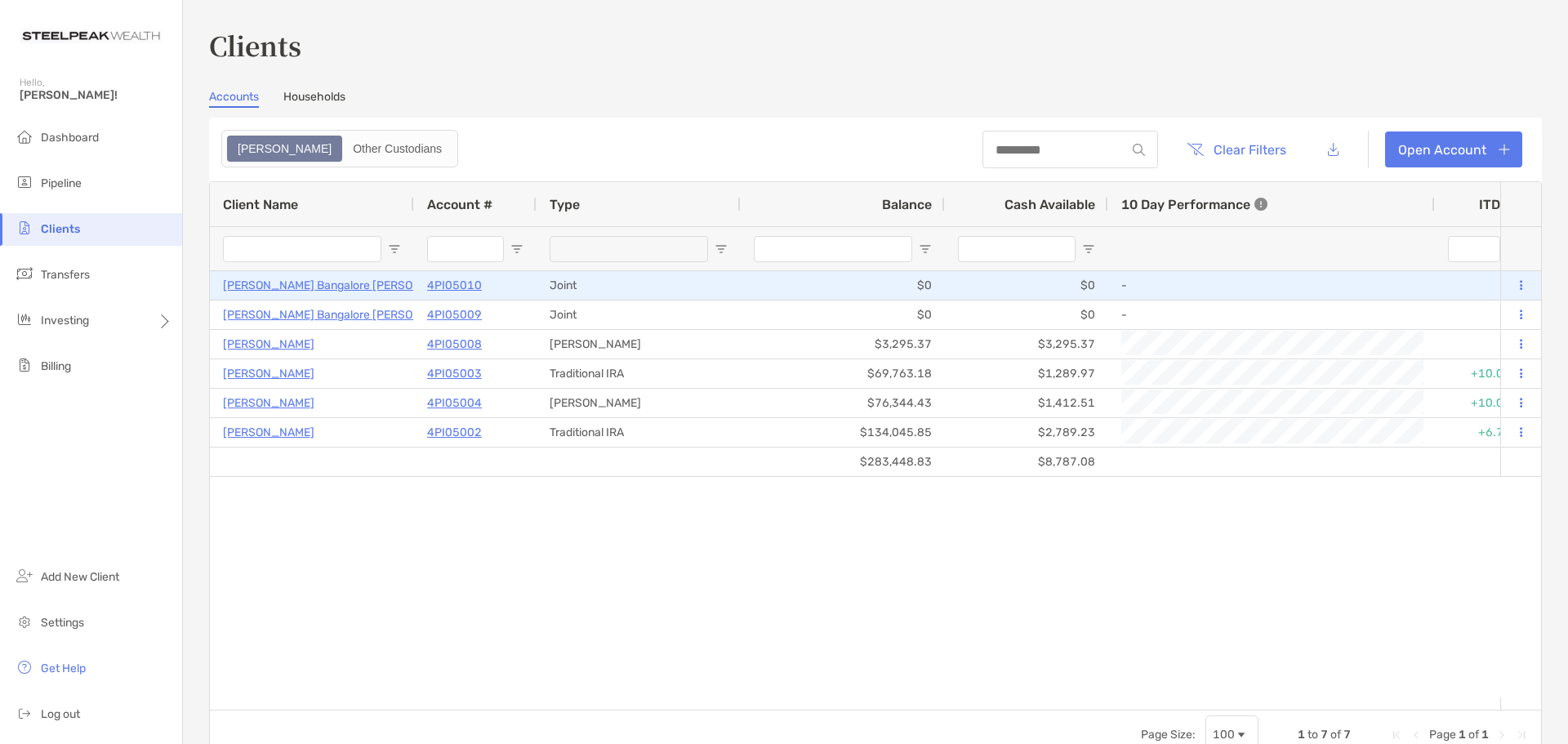
click at [311, 282] on p "[PERSON_NAME] Bangalore [PERSON_NAME]" at bounding box center [343, 286] width 241 height 21
